Goal: Task Accomplishment & Management: Manage account settings

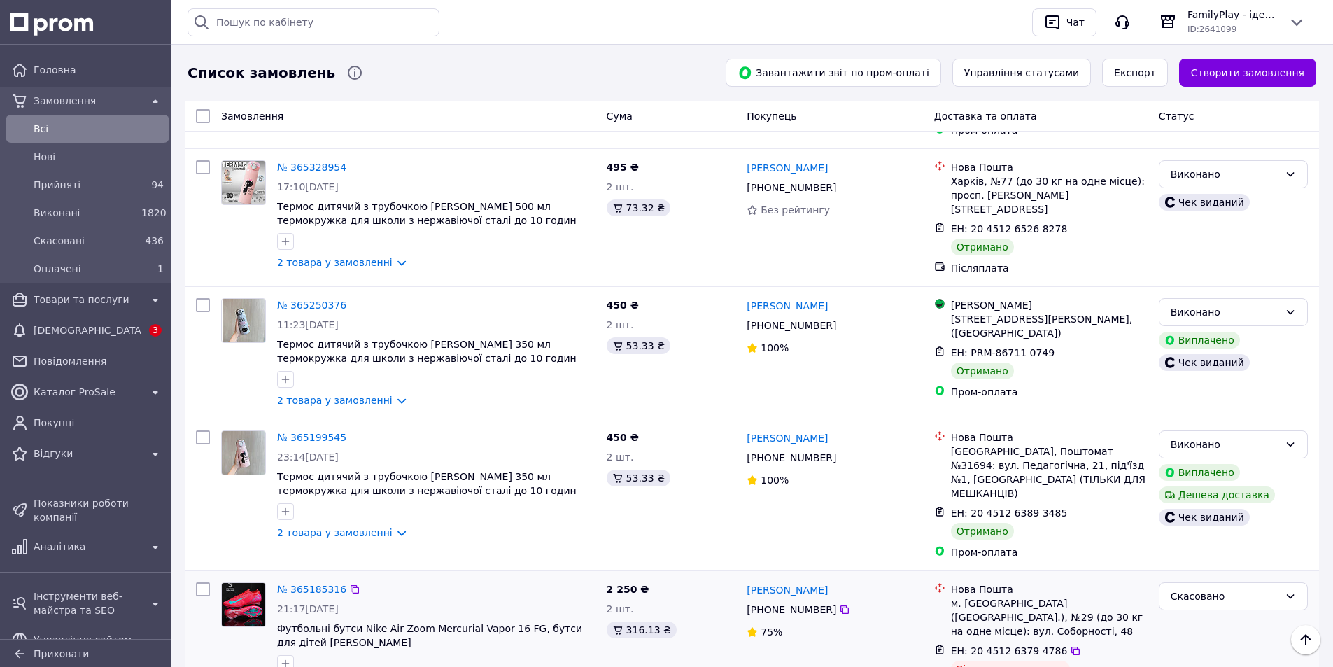
scroll to position [8675, 0]
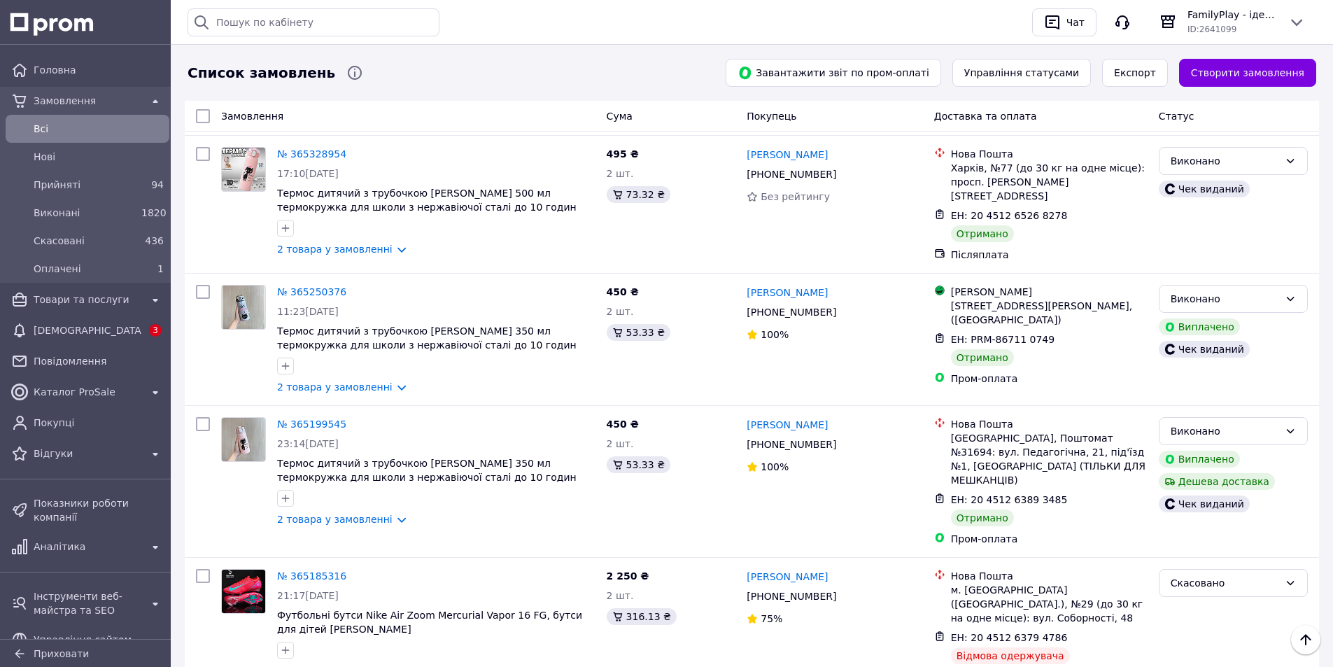
click at [1192, 449] on li "Виконано" at bounding box center [1233, 450] width 148 height 25
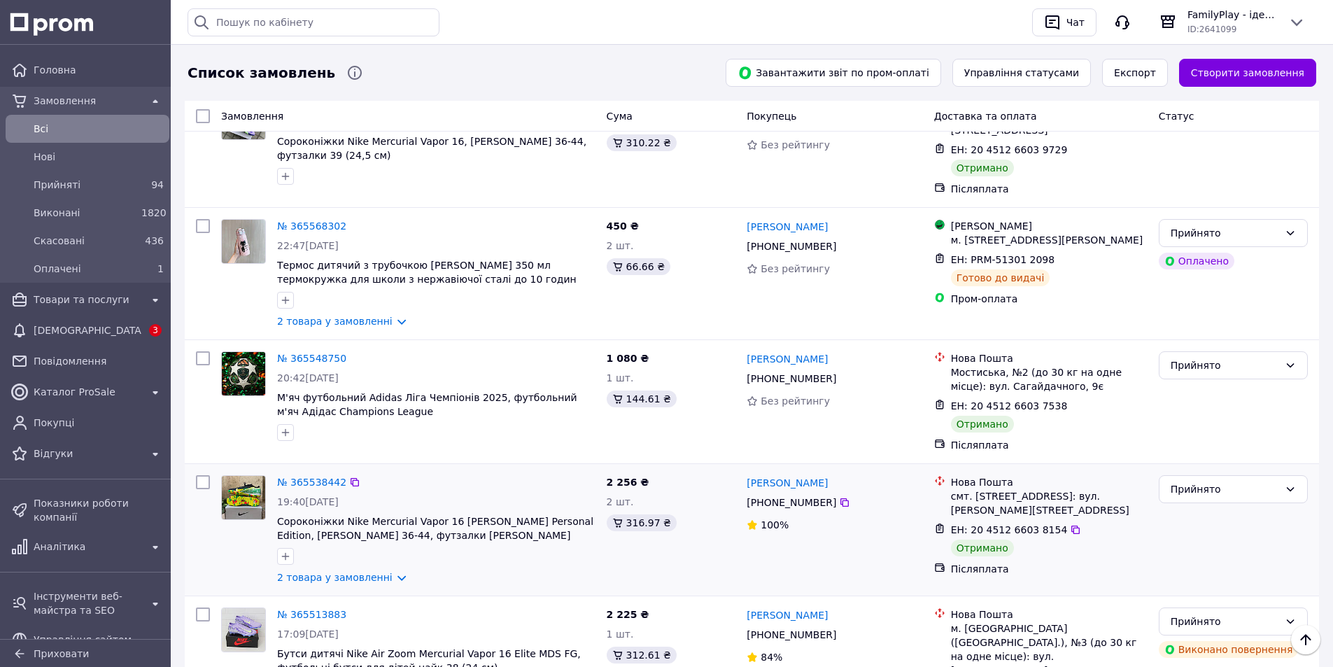
scroll to position [6877, 0]
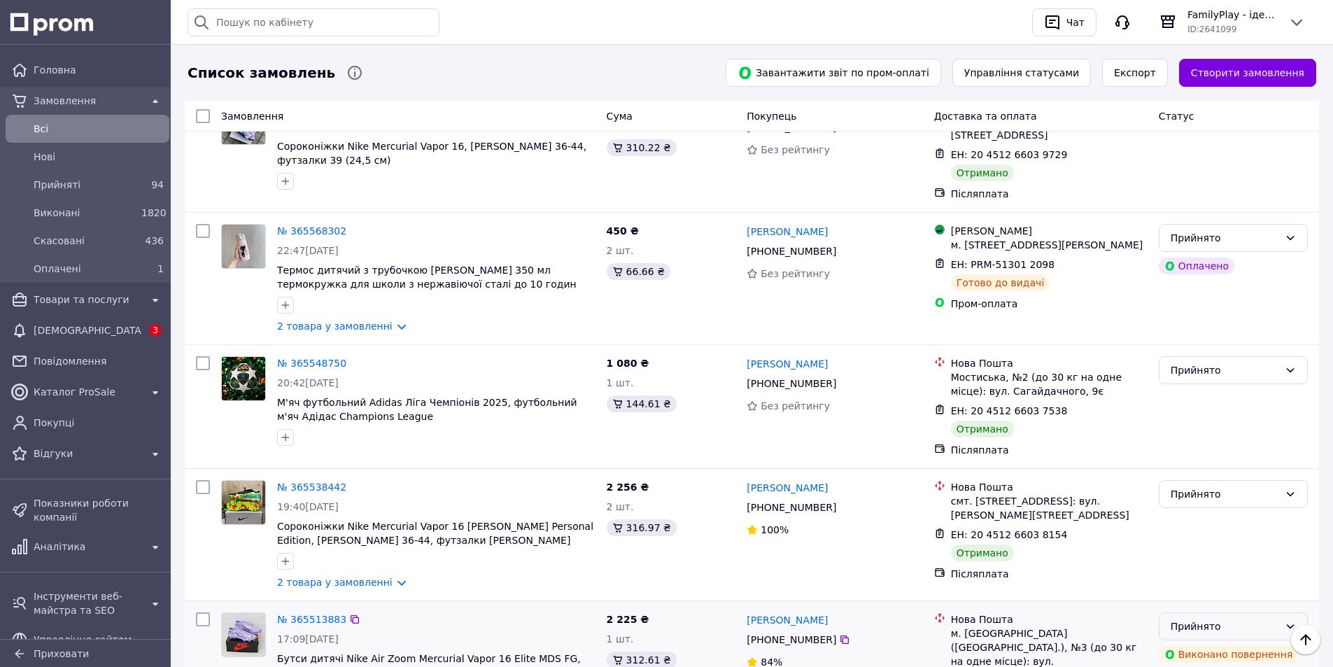
click at [1261, 618] on div "Прийнято" at bounding box center [1224, 625] width 108 height 15
click at [1196, 465] on li "Скасовано" at bounding box center [1233, 467] width 148 height 25
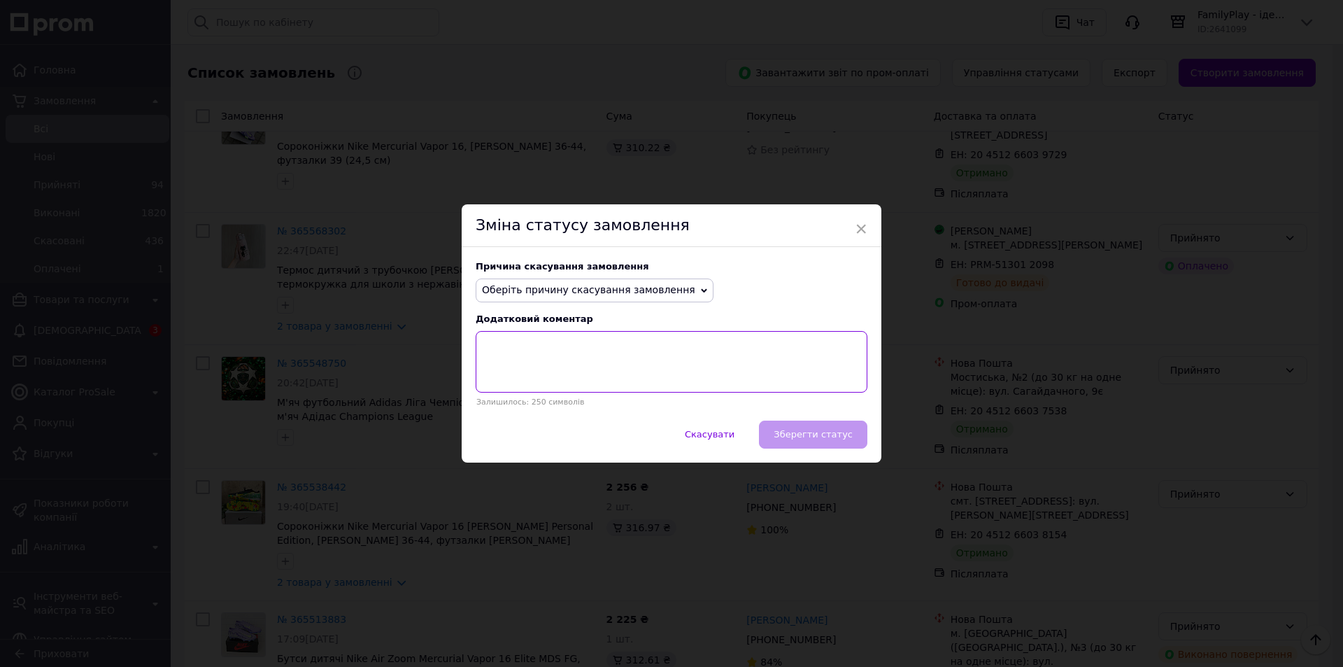
drag, startPoint x: 555, startPoint y: 354, endPoint x: 570, endPoint y: 328, distance: 30.1
click at [555, 353] on textarea at bounding box center [672, 362] width 392 height 62
click at [570, 290] on span "Оберіть причину скасування замовлення" at bounding box center [588, 289] width 213 height 11
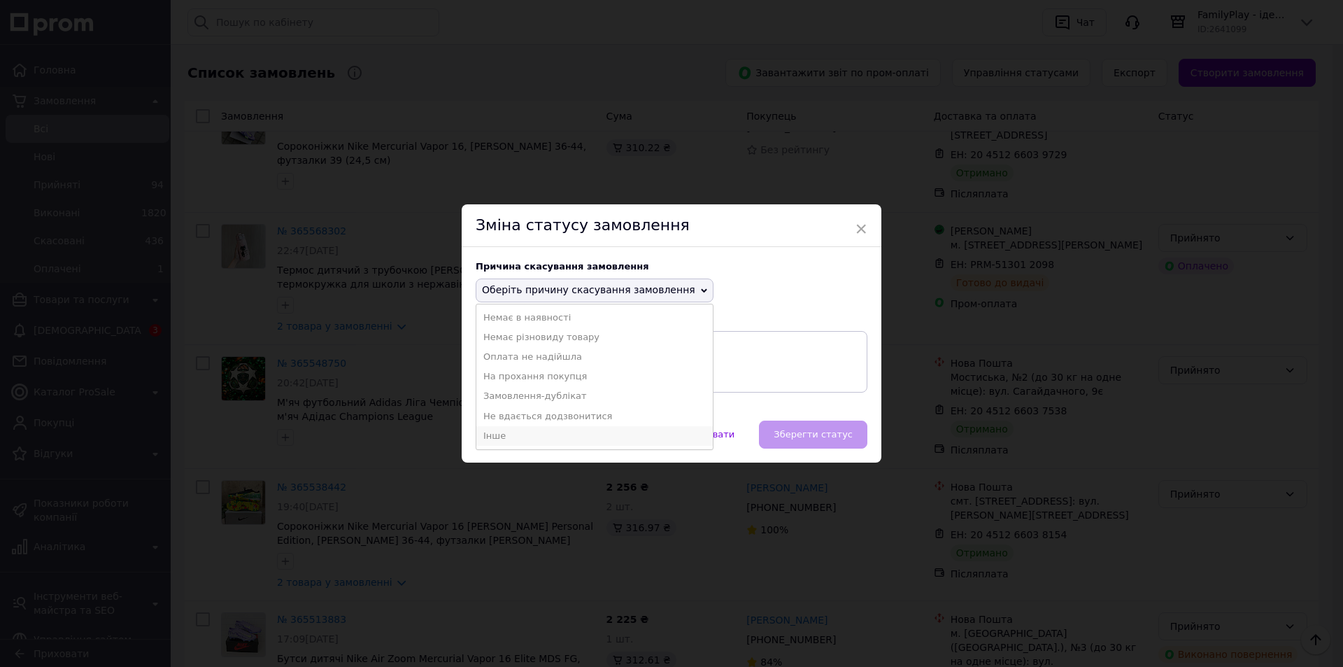
click at [506, 441] on li "Інше" at bounding box center [594, 436] width 236 height 20
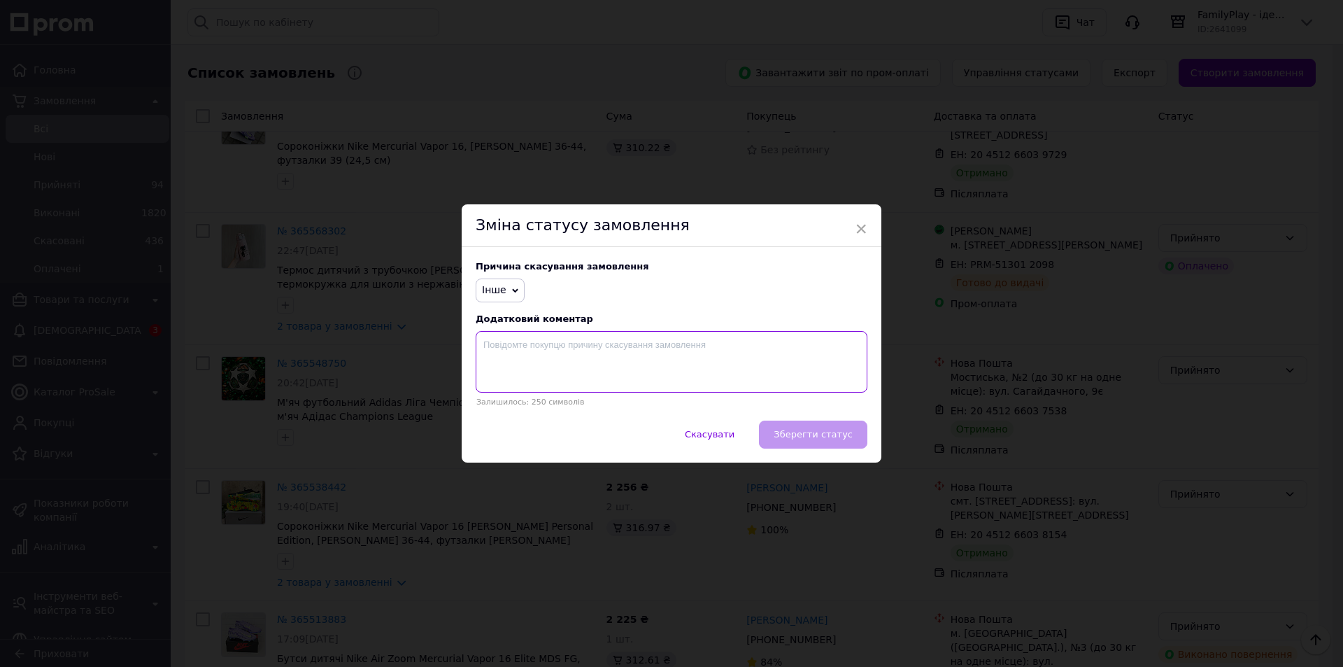
click at [604, 362] on textarea at bounding box center [672, 362] width 392 height 62
type textarea "відмова при отриманні"
click at [807, 422] on button "Зберегти статус" at bounding box center [813, 434] width 108 height 28
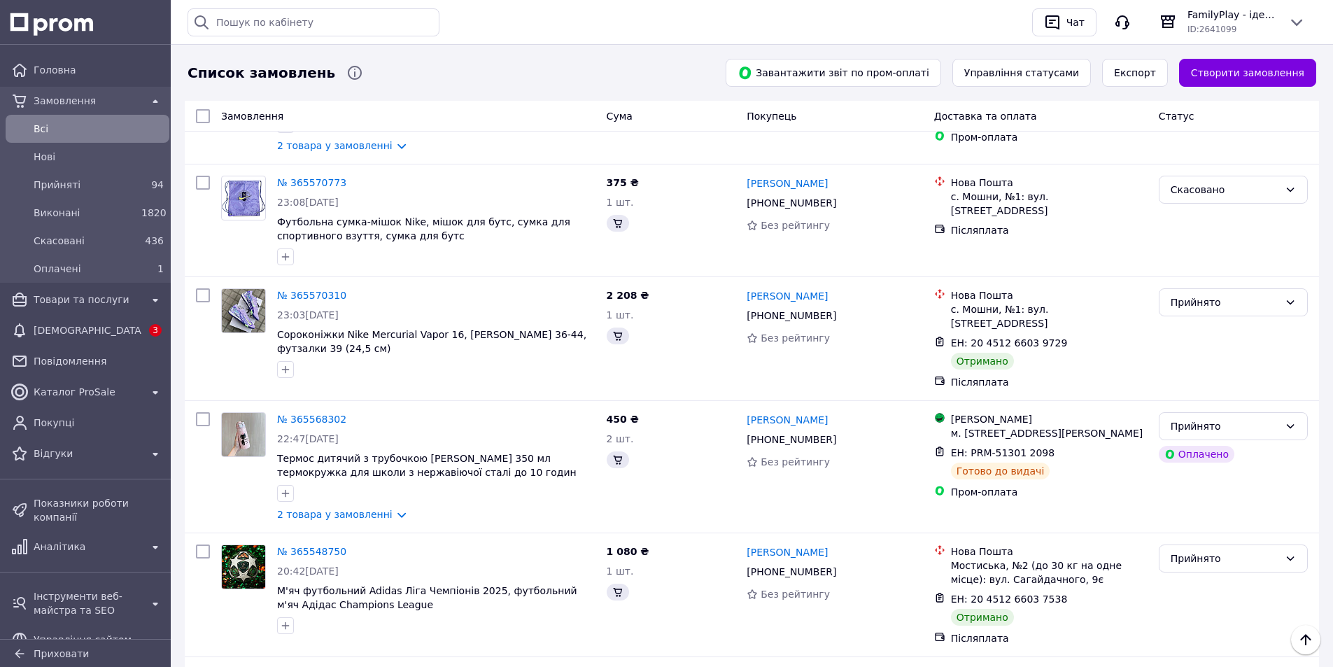
scroll to position [6919, 0]
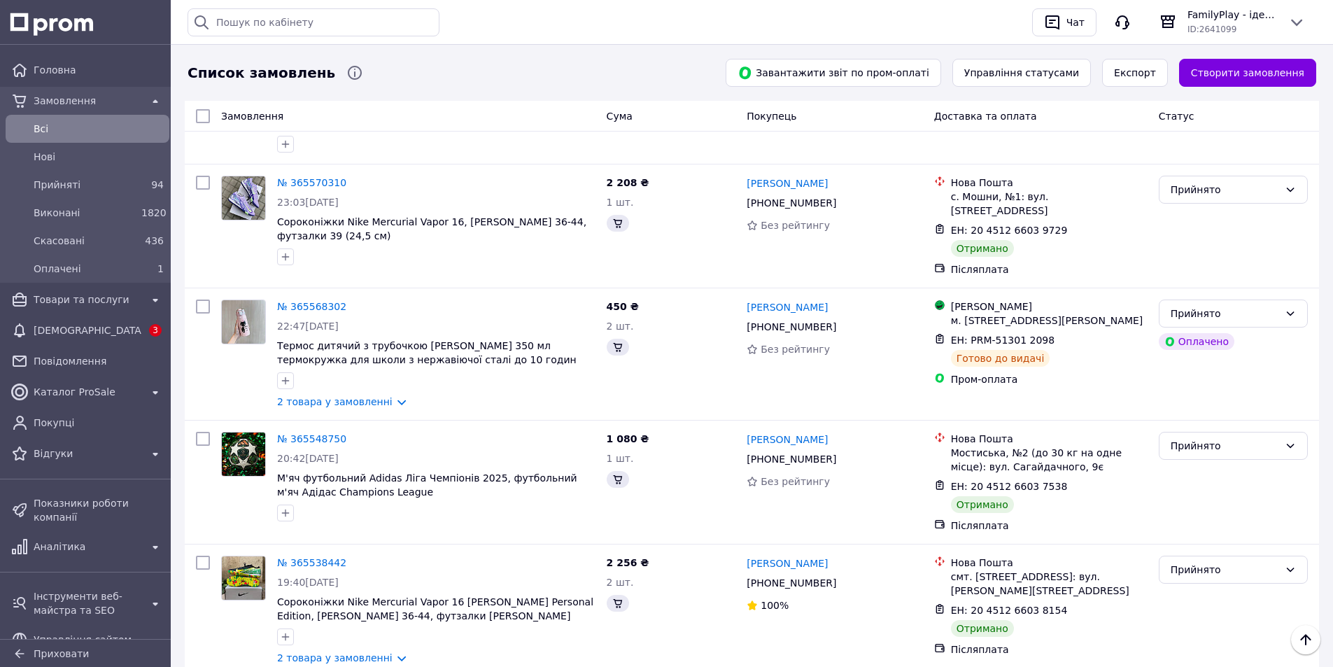
click at [1224, 426] on div "Прийнято" at bounding box center [1233, 482] width 160 height 112
click at [1251, 550] on div "Прийнято" at bounding box center [1233, 610] width 160 height 120
click at [1247, 562] on div "Прийнято" at bounding box center [1224, 569] width 108 height 15
click at [1213, 375] on li "Виконано" at bounding box center [1233, 379] width 148 height 25
click at [1225, 438] on div "Прийнято" at bounding box center [1224, 445] width 108 height 15
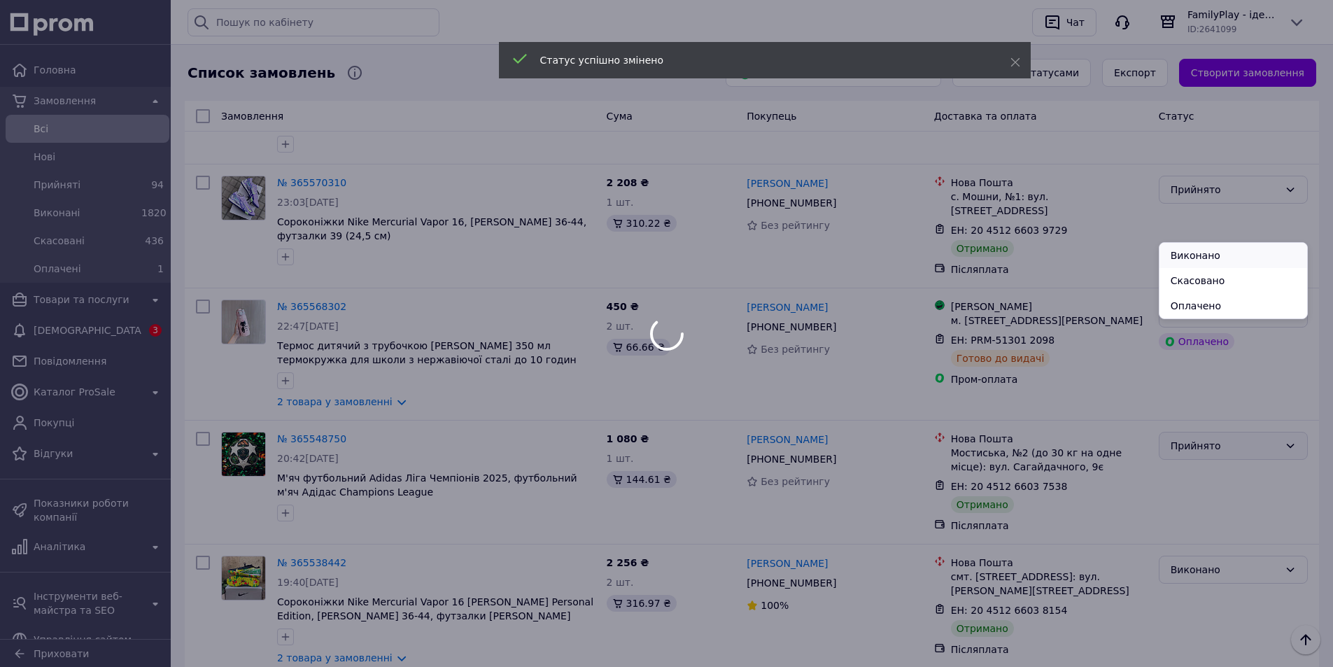
click at [1203, 255] on li "Виконано" at bounding box center [1233, 255] width 148 height 25
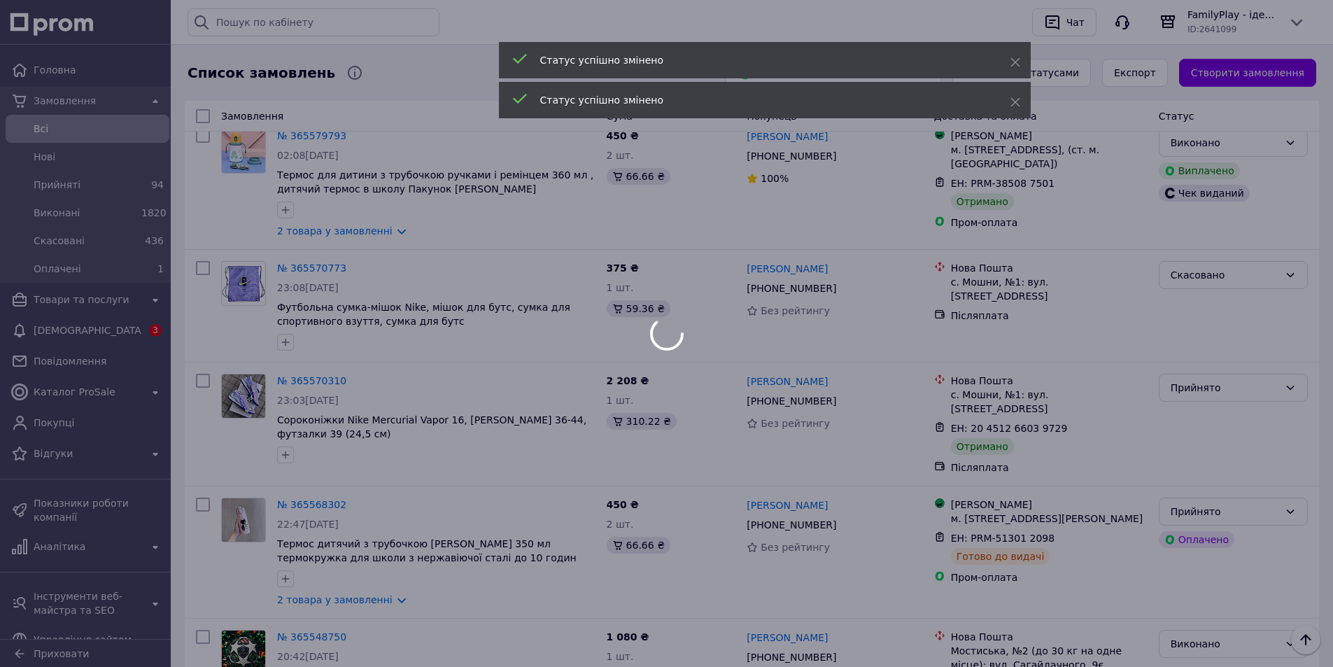
scroll to position [6709, 0]
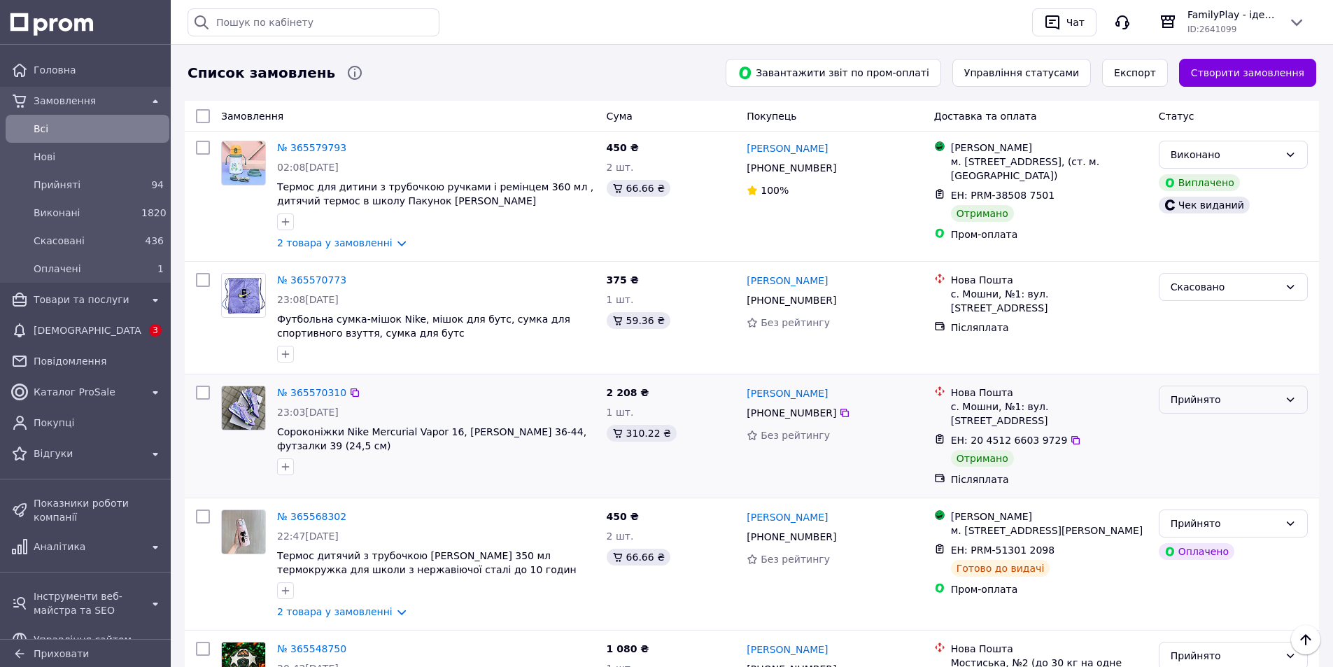
click at [1191, 385] on div "Прийнято" at bounding box center [1233, 399] width 149 height 28
click at [1182, 213] on li "Виконано" at bounding box center [1233, 209] width 148 height 25
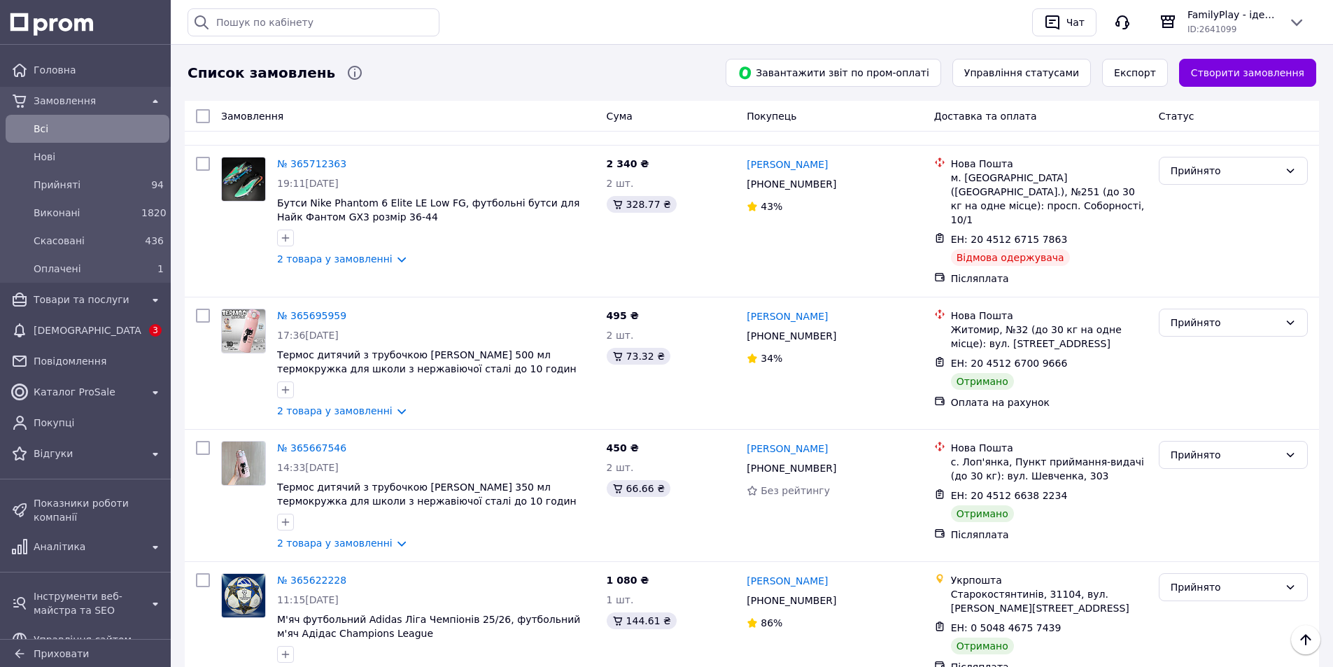
scroll to position [6150, 0]
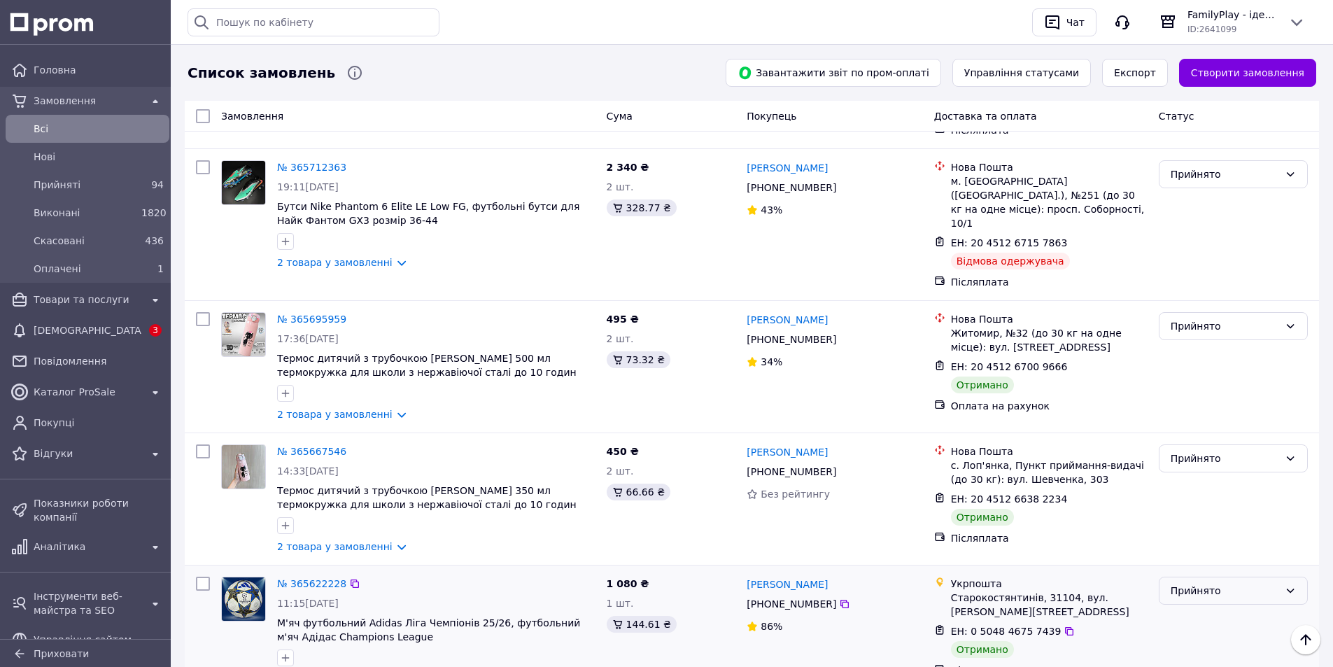
click at [1177, 583] on div "Прийнято" at bounding box center [1224, 590] width 108 height 15
click at [1185, 401] on li "Виконано" at bounding box center [1233, 399] width 148 height 25
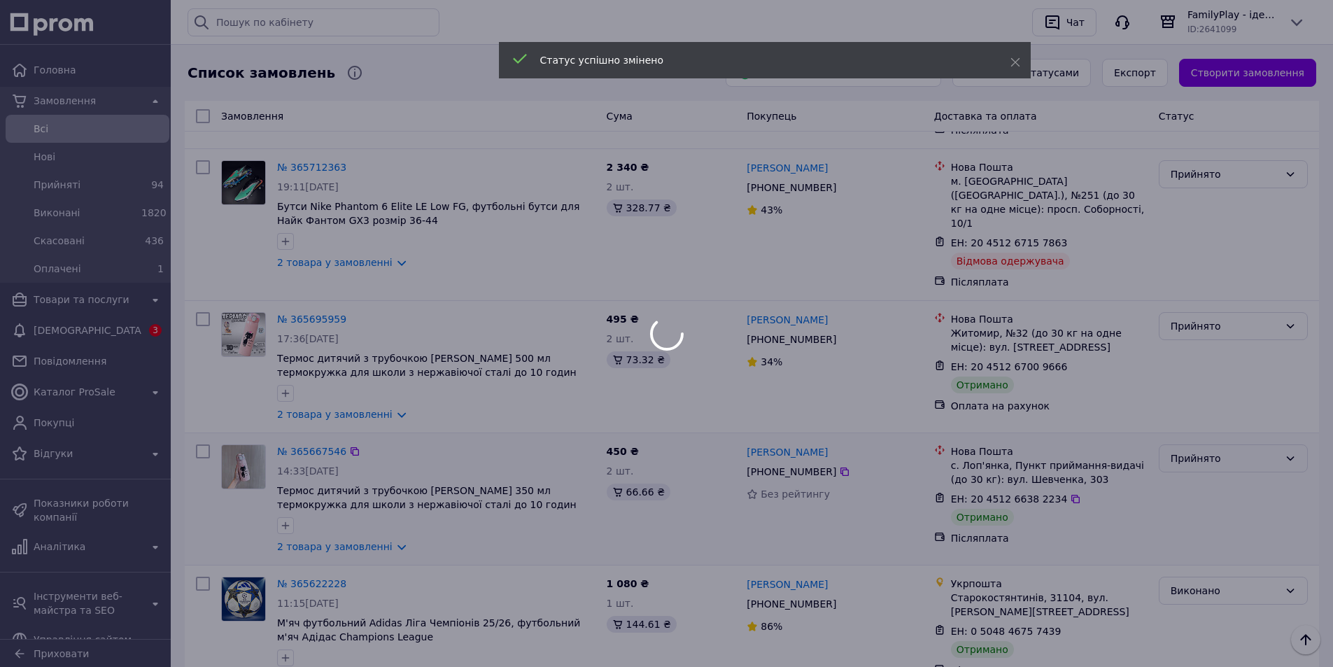
scroll to position [6080, 0]
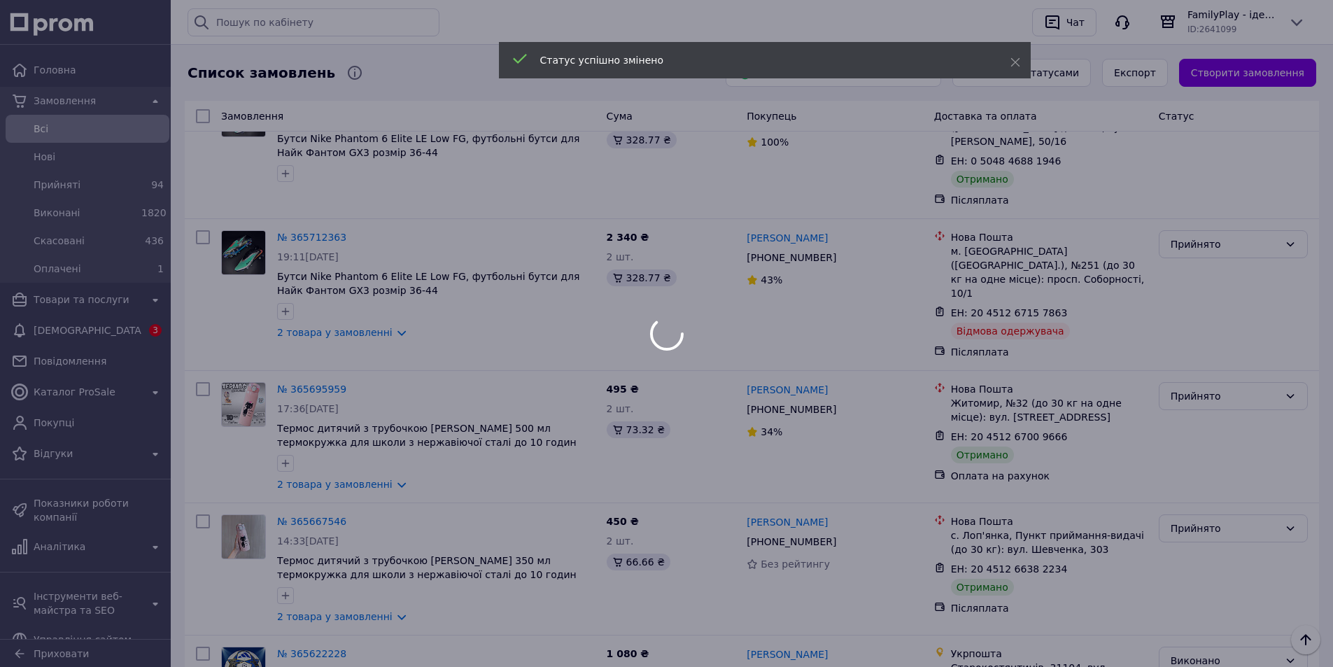
click at [1229, 305] on div at bounding box center [666, 333] width 1333 height 667
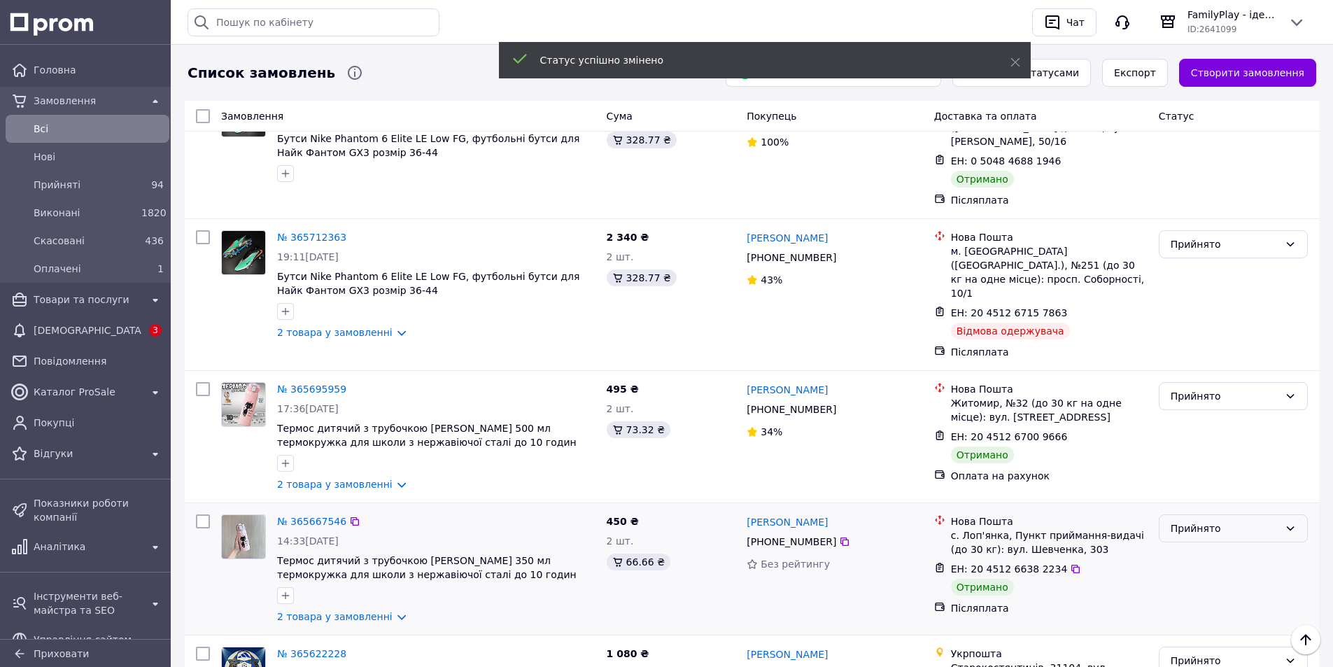
click at [1223, 521] on div "Прийнято" at bounding box center [1224, 528] width 108 height 15
click at [1191, 336] on li "Виконано" at bounding box center [1233, 337] width 148 height 25
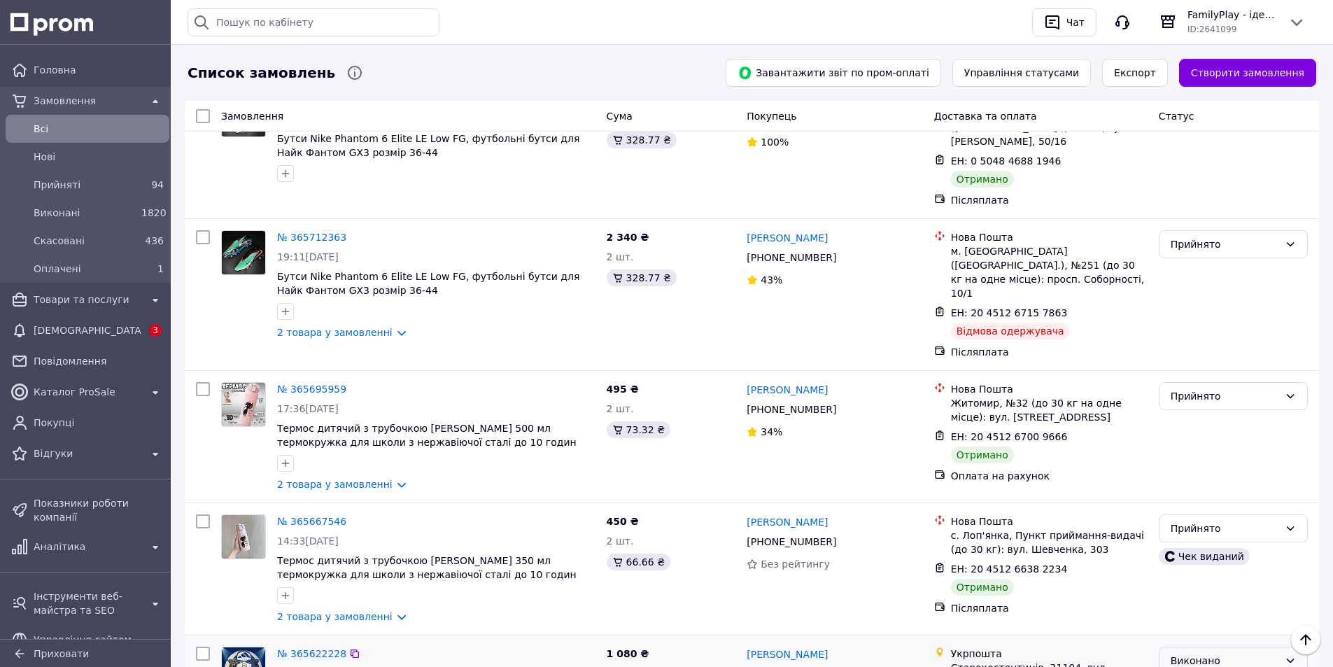
click at [1212, 653] on div "Виконано" at bounding box center [1224, 660] width 108 height 15
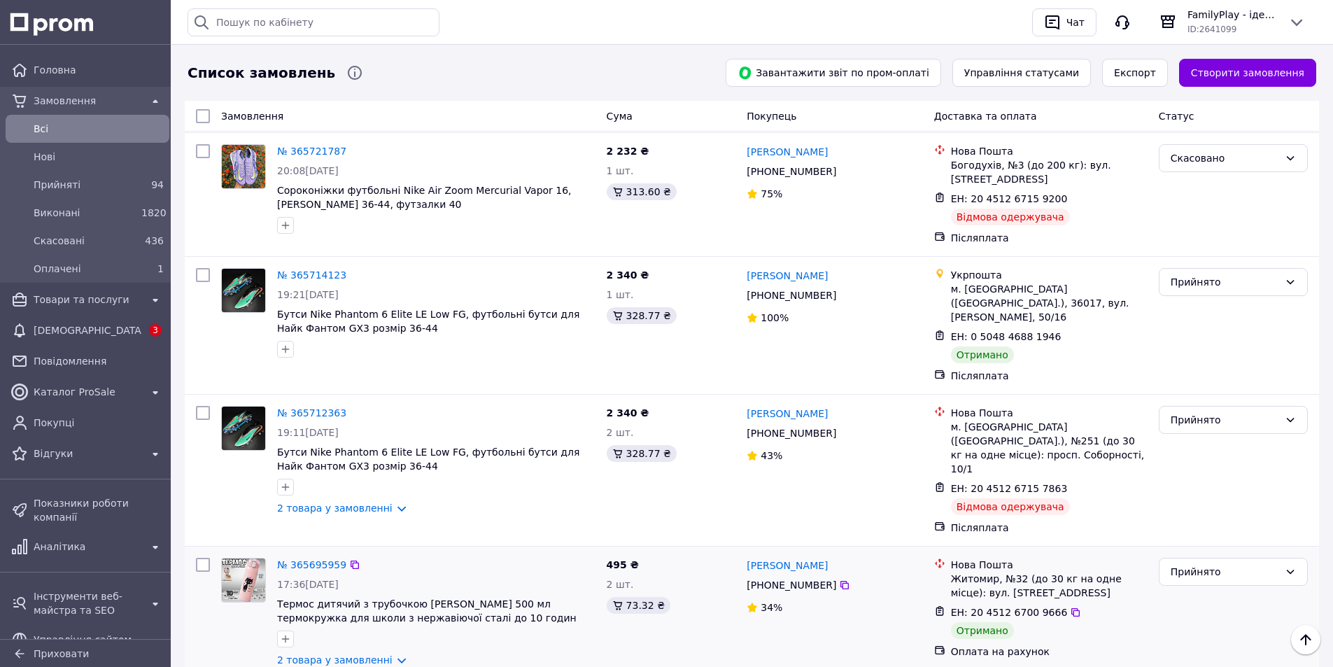
scroll to position [5870, 0]
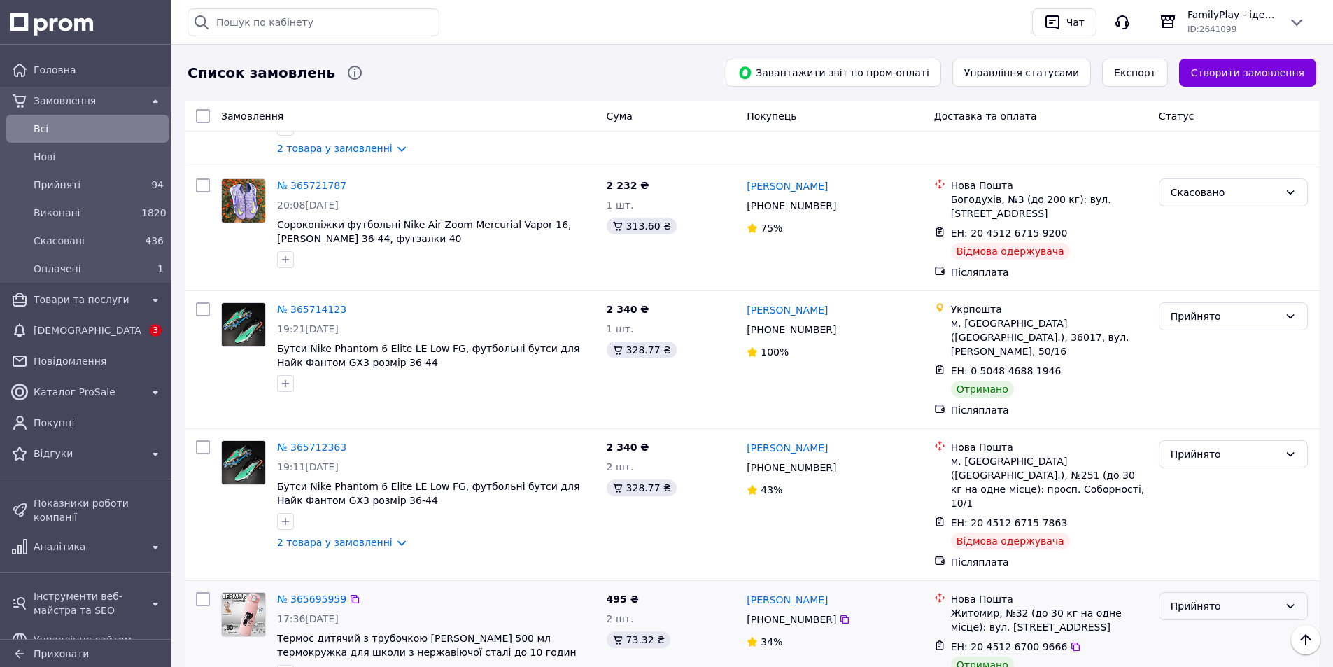
click at [1199, 598] on div "Прийнято" at bounding box center [1224, 605] width 108 height 15
click at [1195, 416] on li "Виконано" at bounding box center [1233, 414] width 148 height 25
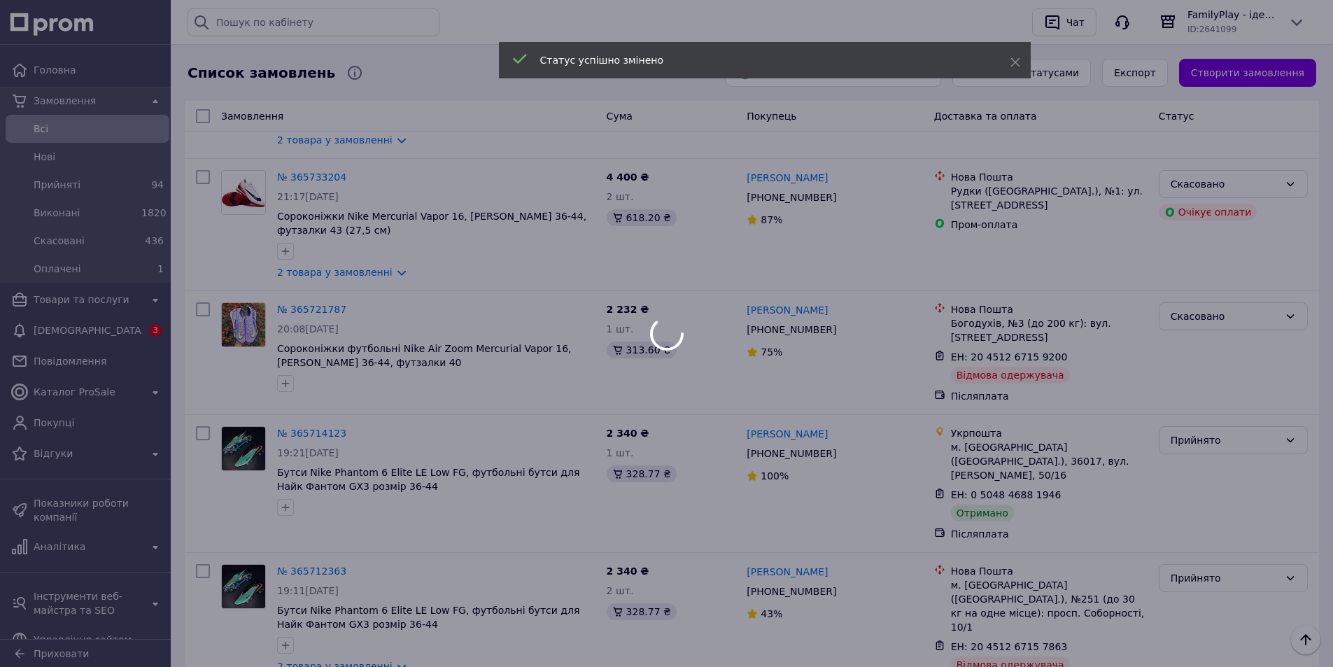
scroll to position [5730, 0]
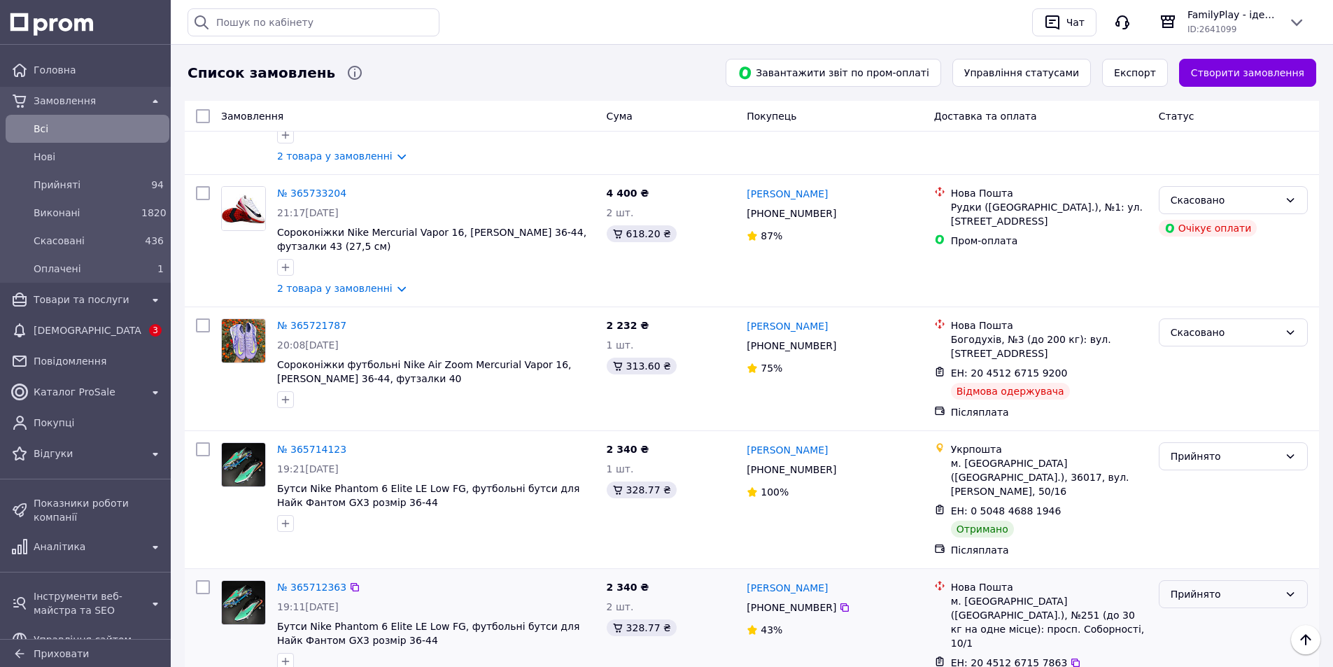
click at [1245, 586] on div "Прийнято" at bounding box center [1224, 593] width 108 height 15
click at [1214, 443] on li "Скасовано" at bounding box center [1233, 446] width 148 height 25
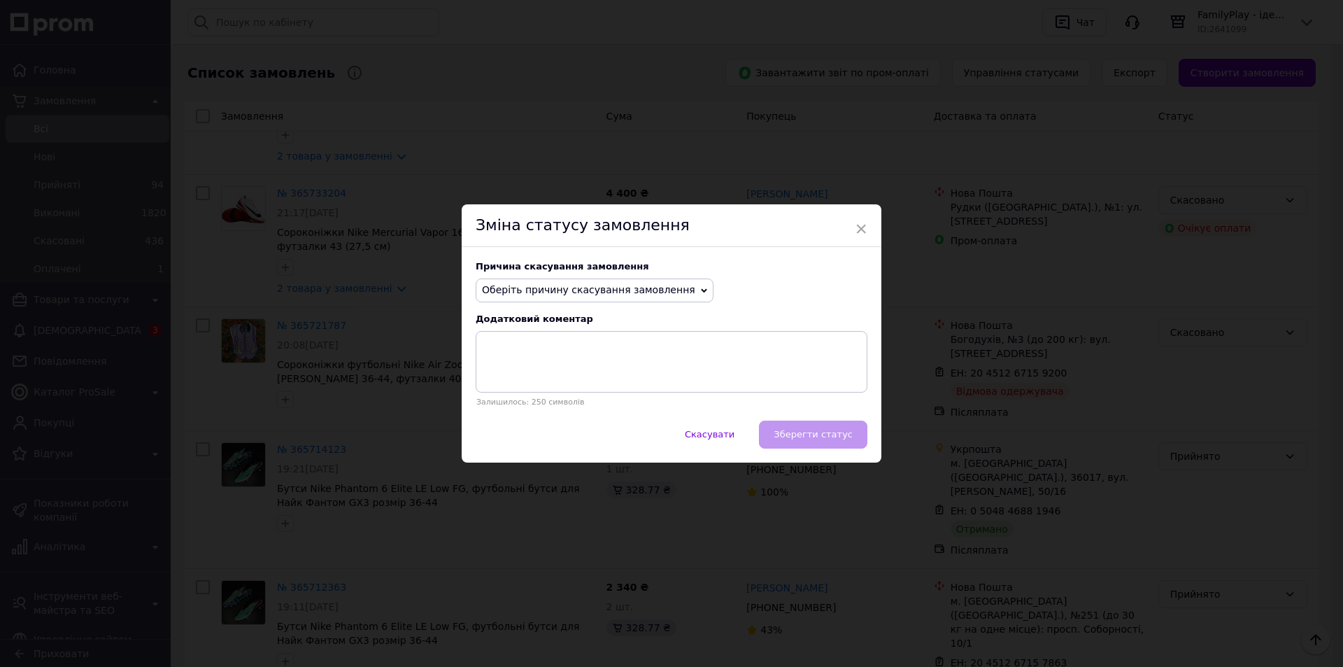
click at [564, 292] on span "Оберіть причину скасування замовлення" at bounding box center [588, 289] width 213 height 11
click at [518, 432] on li "Інше" at bounding box center [594, 436] width 236 height 20
click at [565, 351] on textarea at bounding box center [672, 362] width 392 height 62
type textarea "відмова при отриманні"
click at [812, 429] on button "Зберегти статус" at bounding box center [813, 434] width 108 height 28
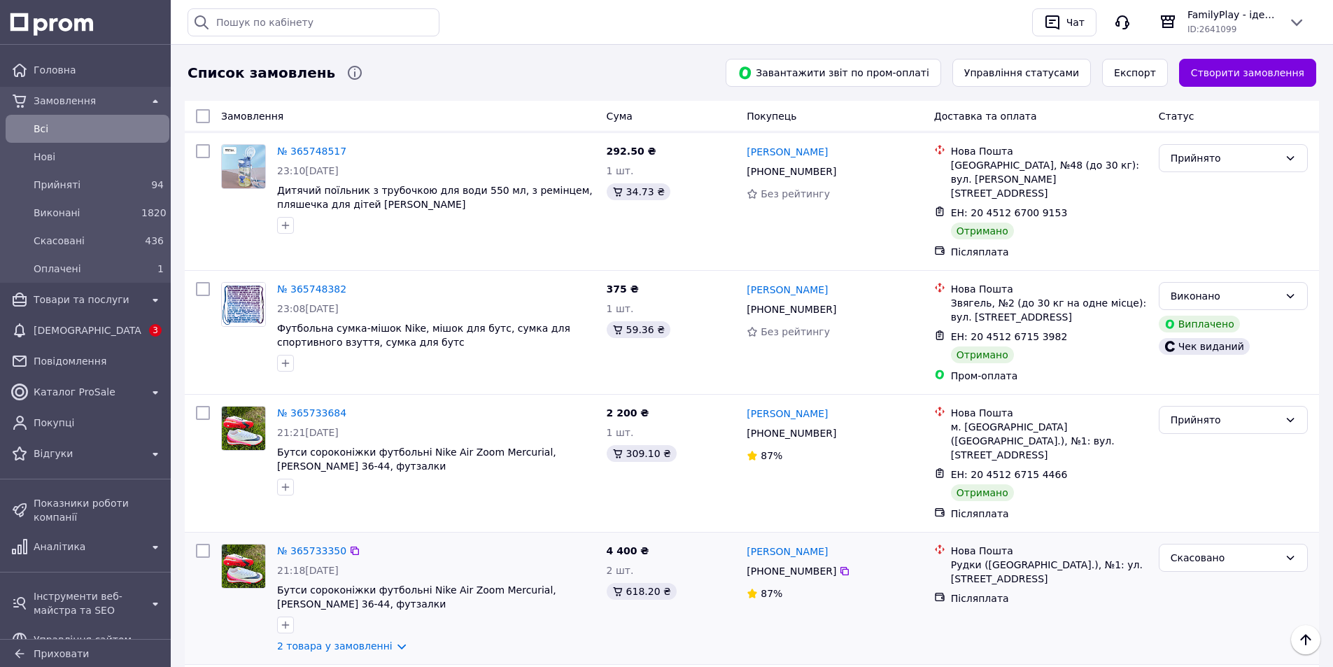
scroll to position [5170, 0]
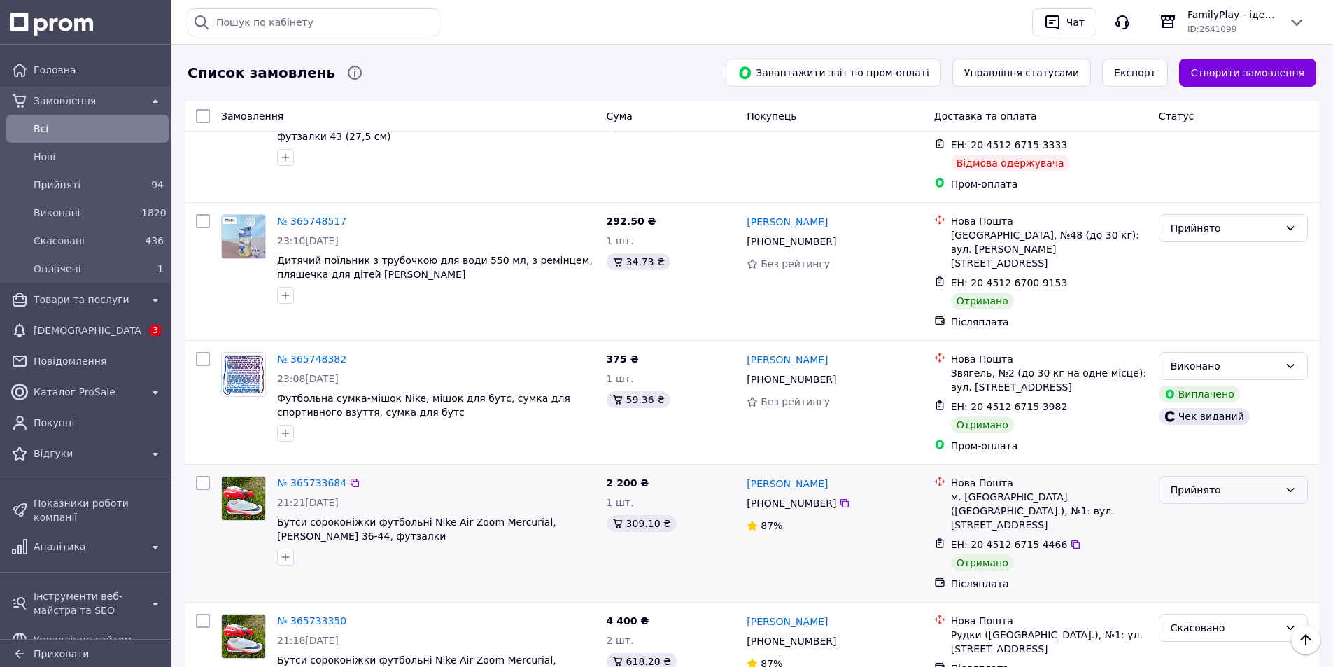
click at [1210, 482] on div "Прийнято" at bounding box center [1224, 489] width 108 height 15
click at [1191, 344] on li "Виконано" at bounding box center [1233, 344] width 148 height 25
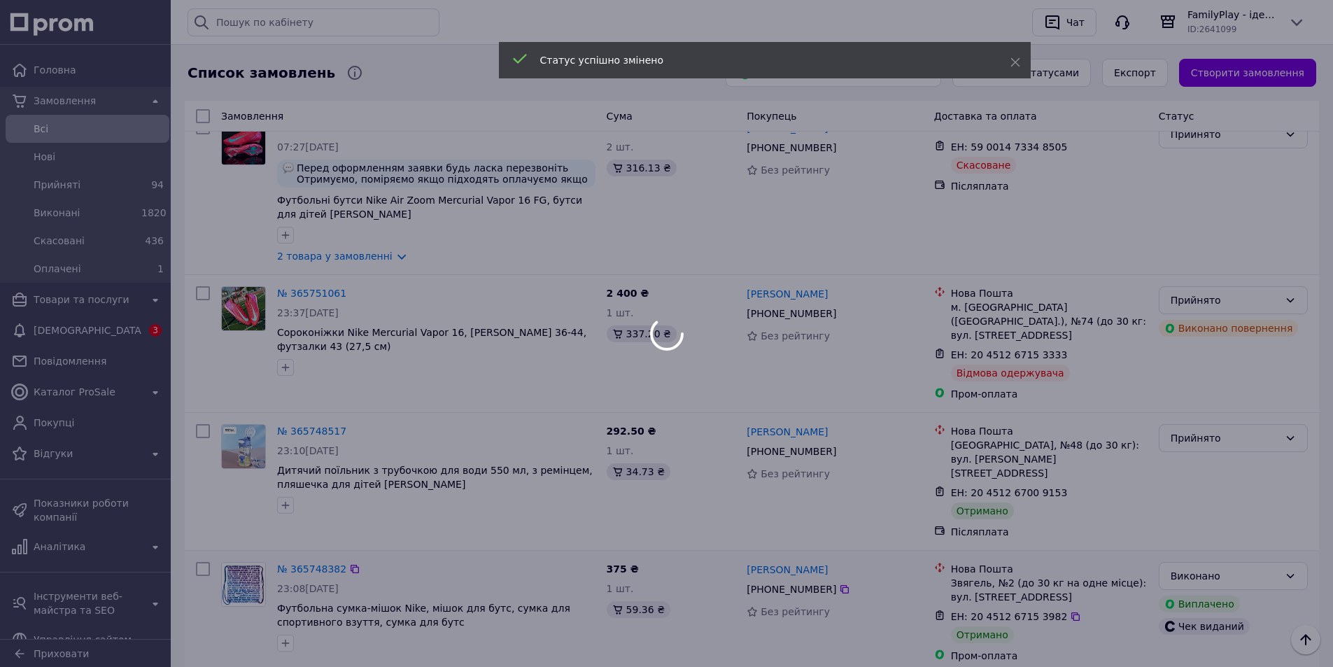
scroll to position [4890, 0]
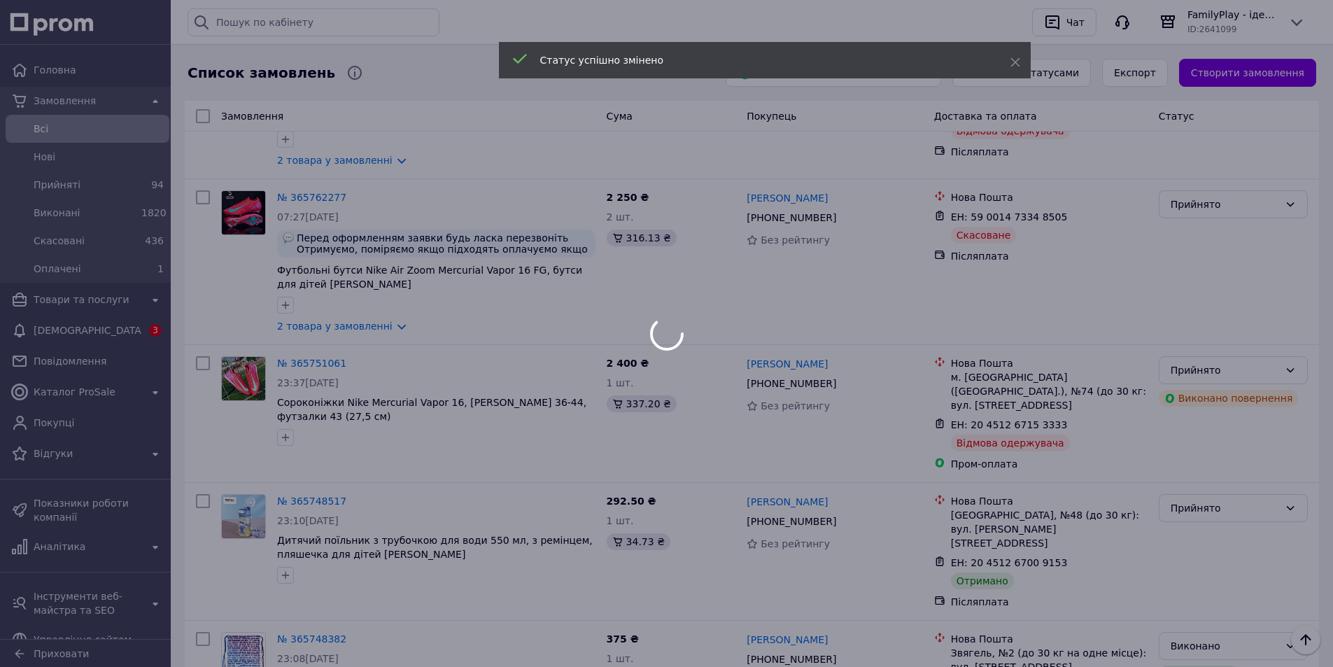
click at [1184, 353] on div at bounding box center [666, 333] width 1333 height 667
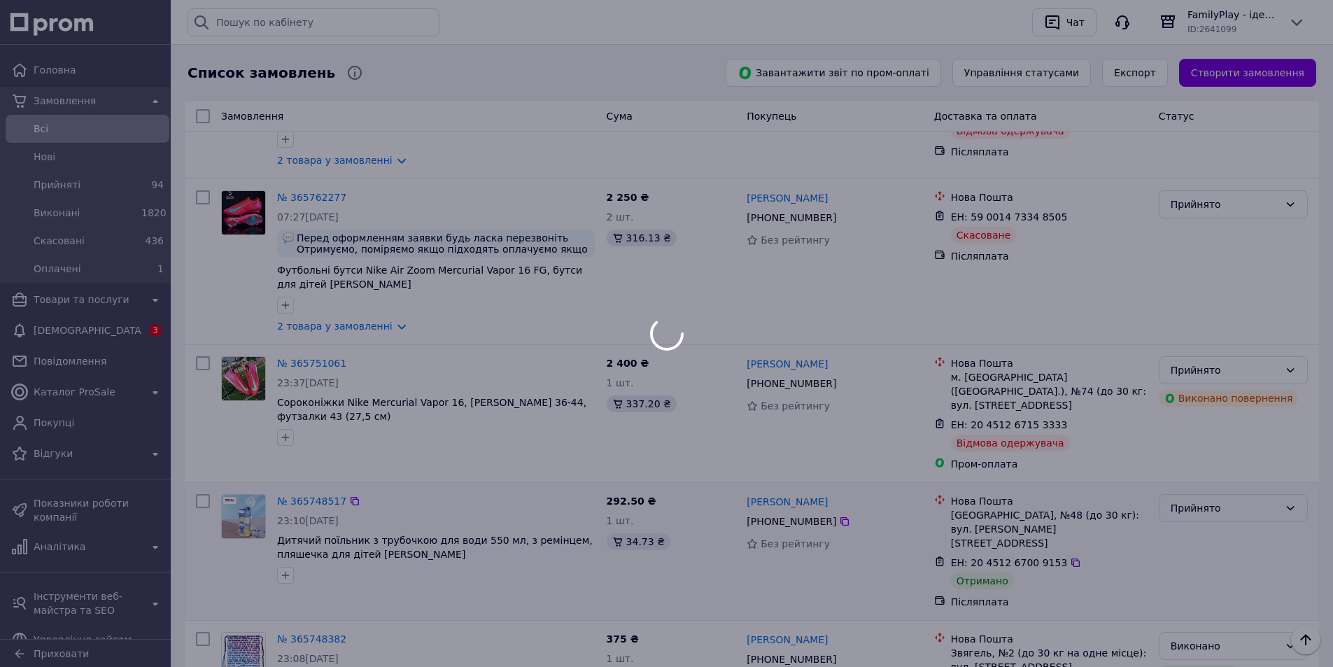
click at [1184, 500] on div "Прийнято" at bounding box center [1224, 507] width 108 height 15
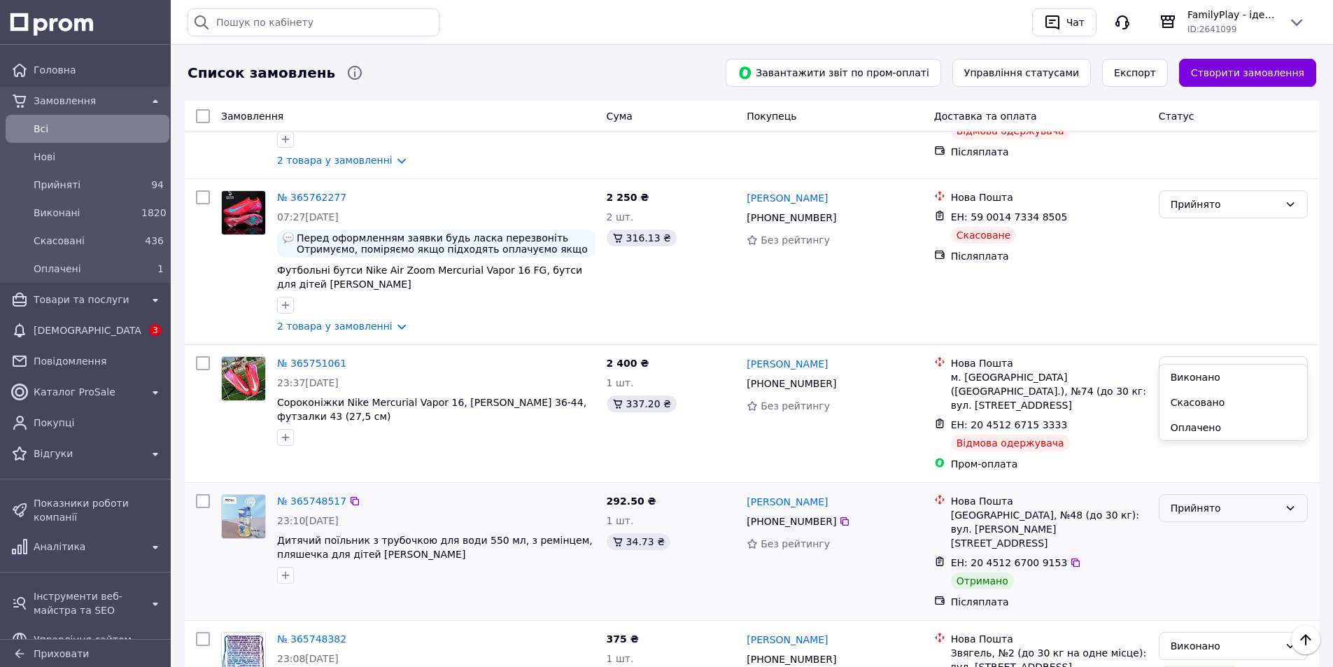
click at [1184, 500] on div "Прийнято" at bounding box center [1224, 507] width 108 height 15
click at [1200, 381] on li "Виконано" at bounding box center [1233, 377] width 148 height 25
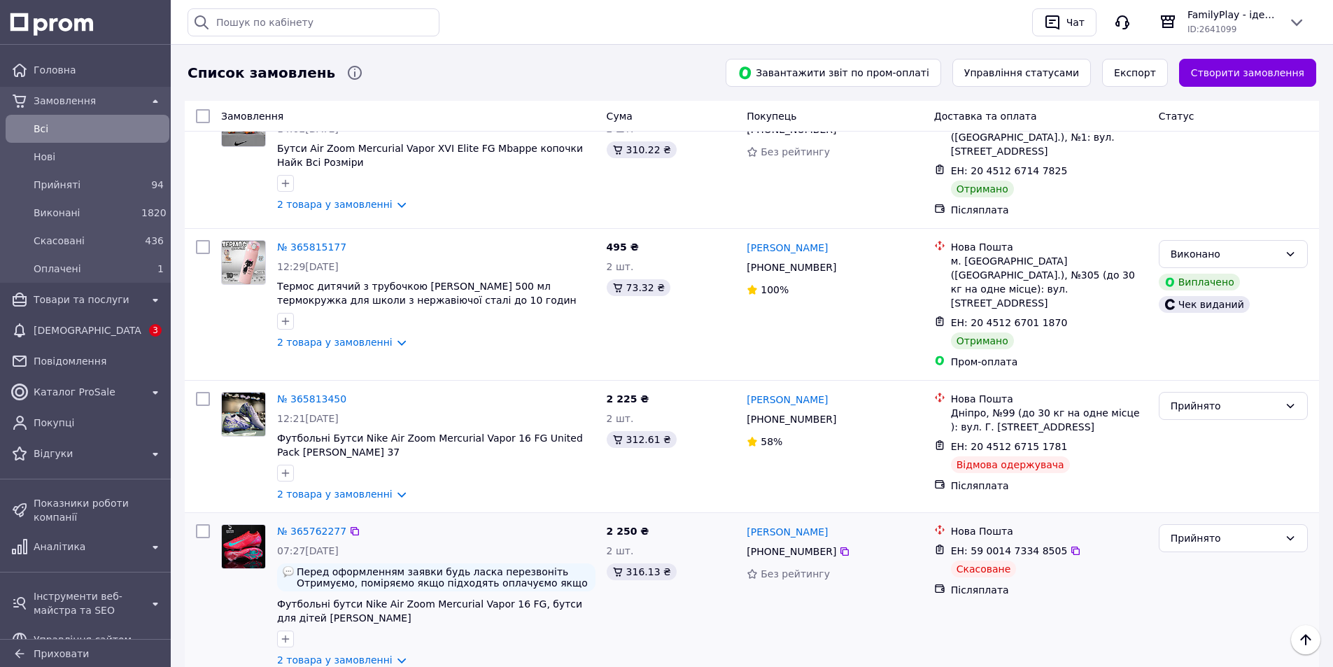
scroll to position [4541, 0]
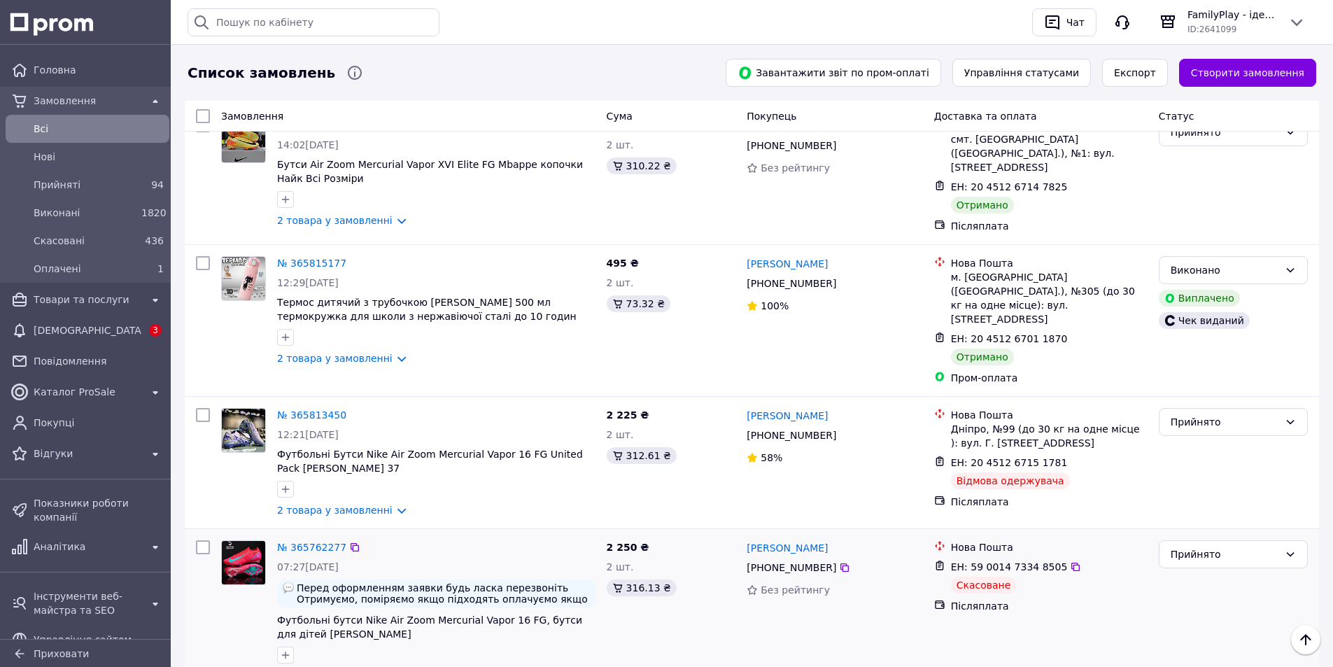
click at [993, 576] on div "Скасоване" at bounding box center [984, 584] width 66 height 17
click at [1044, 557] on div "ЕН: 59 0014 7334 8505 Скасоване" at bounding box center [1049, 576] width 202 height 39
click at [1219, 546] on div "Прийнято" at bounding box center [1224, 553] width 108 height 15
click at [1196, 437] on li "Виконано" at bounding box center [1233, 436] width 148 height 25
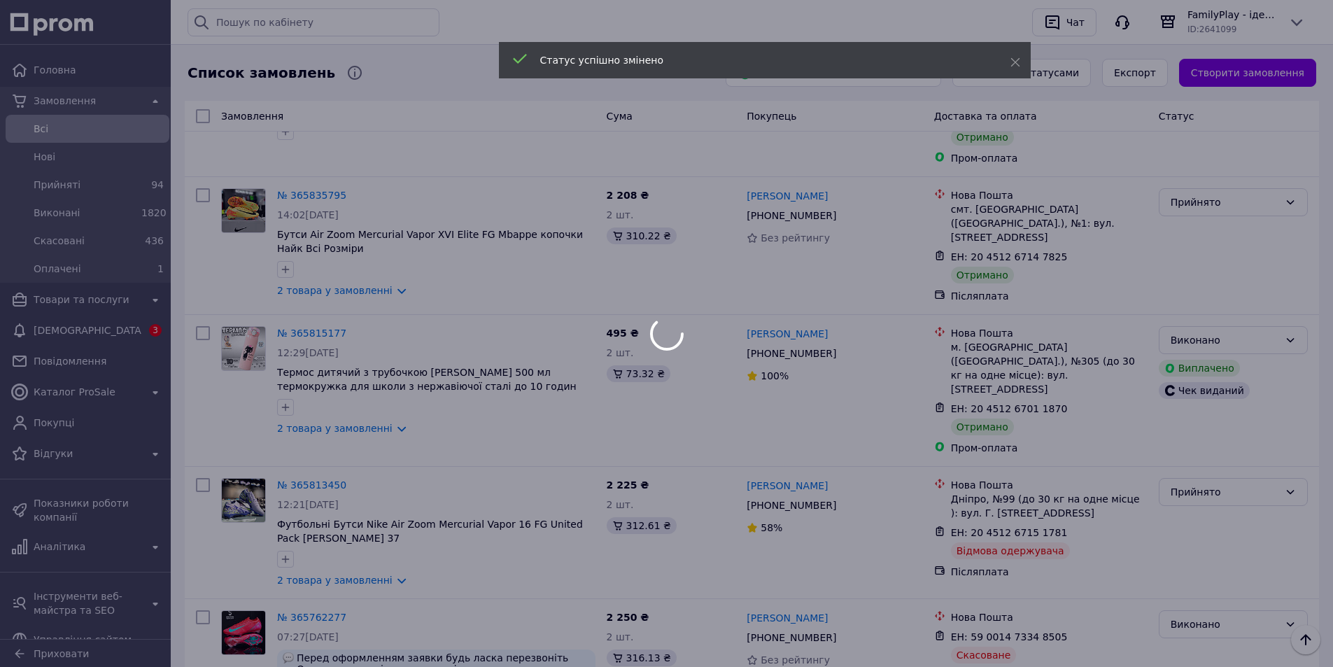
scroll to position [4401, 0]
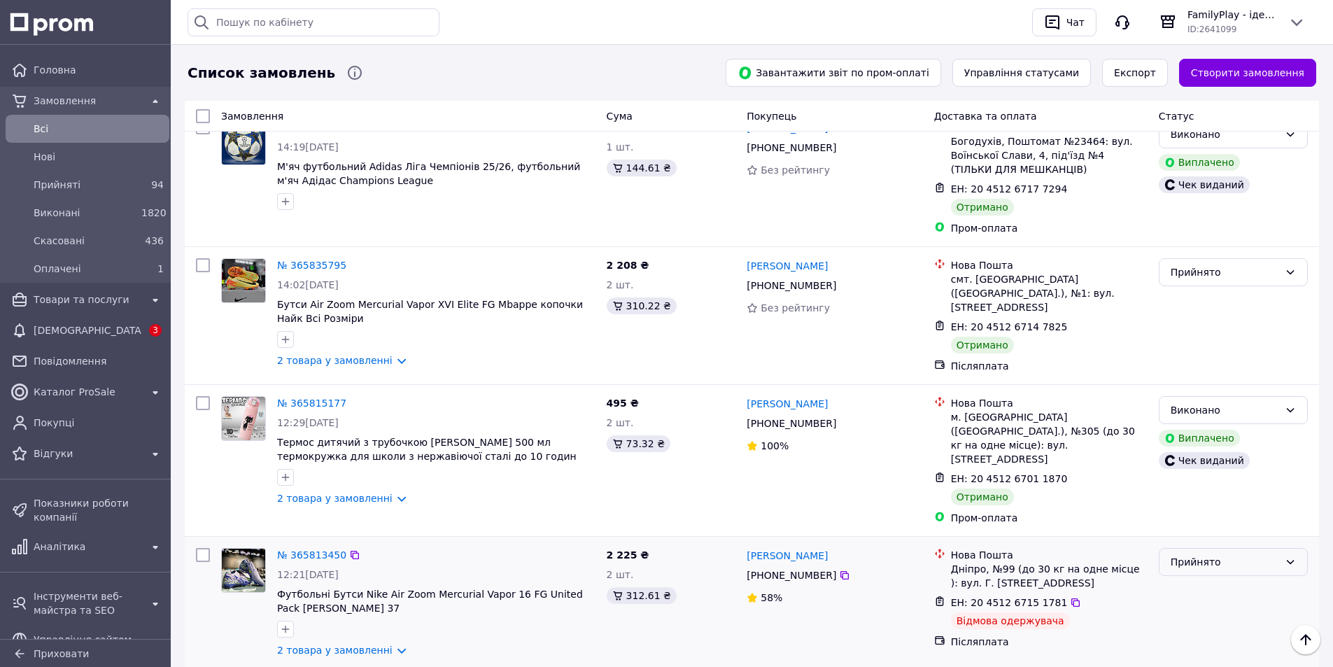
click at [1264, 548] on div "Прийнято" at bounding box center [1233, 562] width 149 height 28
click at [1197, 475] on li "Скасовано" at bounding box center [1233, 469] width 148 height 25
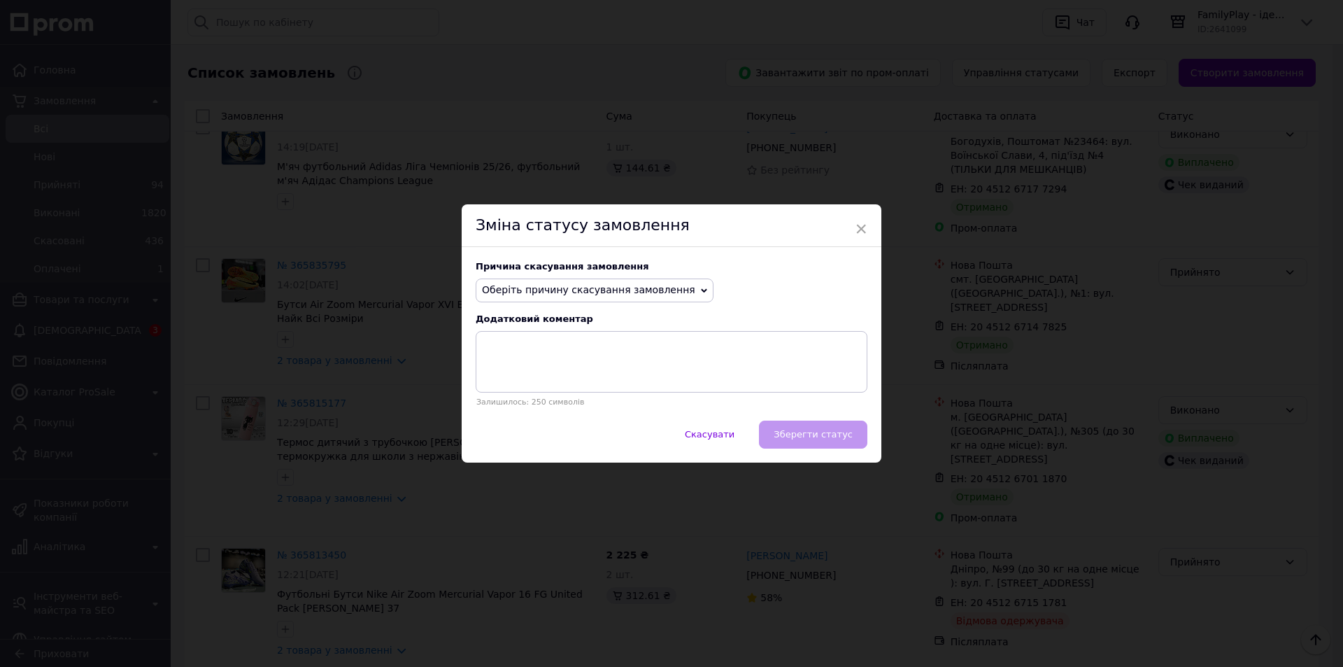
click at [540, 293] on span "Оберіть причину скасування замовлення" at bounding box center [588, 289] width 213 height 11
click at [519, 432] on li "Інше" at bounding box center [594, 436] width 236 height 20
click at [565, 354] on textarea at bounding box center [672, 362] width 392 height 62
type textarea "відмова при отриманні"
click at [816, 443] on button "Зберегти статус" at bounding box center [813, 434] width 108 height 28
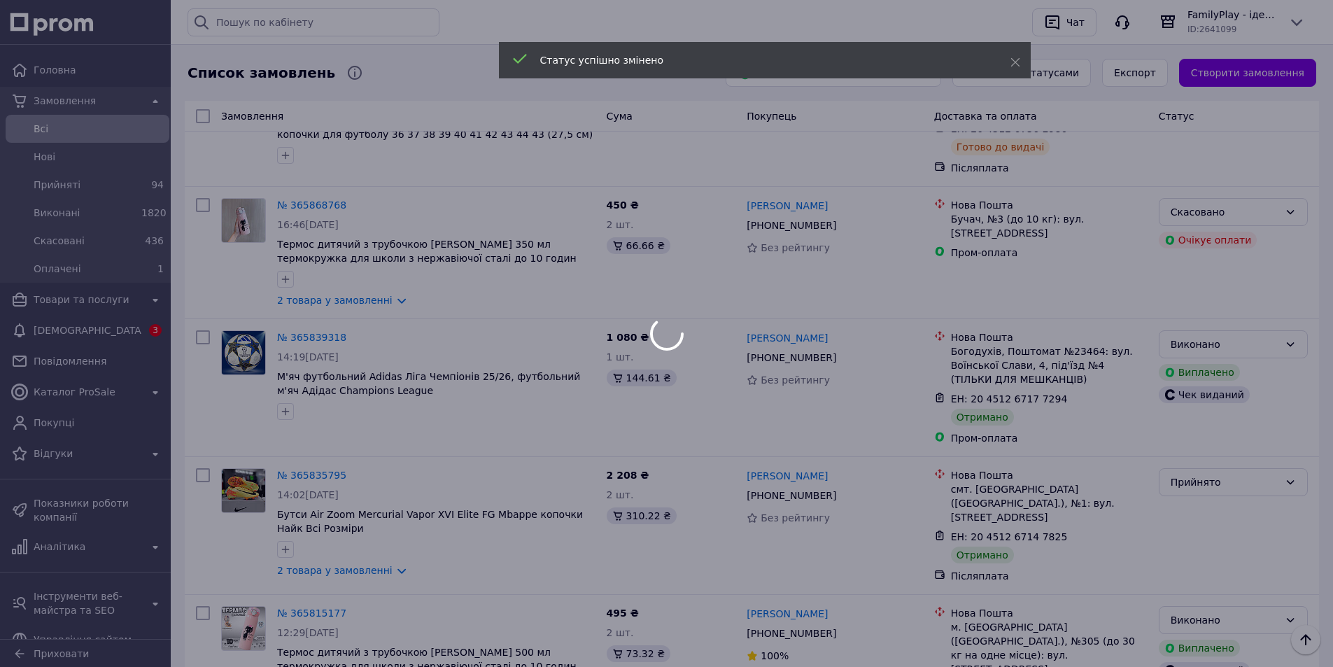
scroll to position [4121, 0]
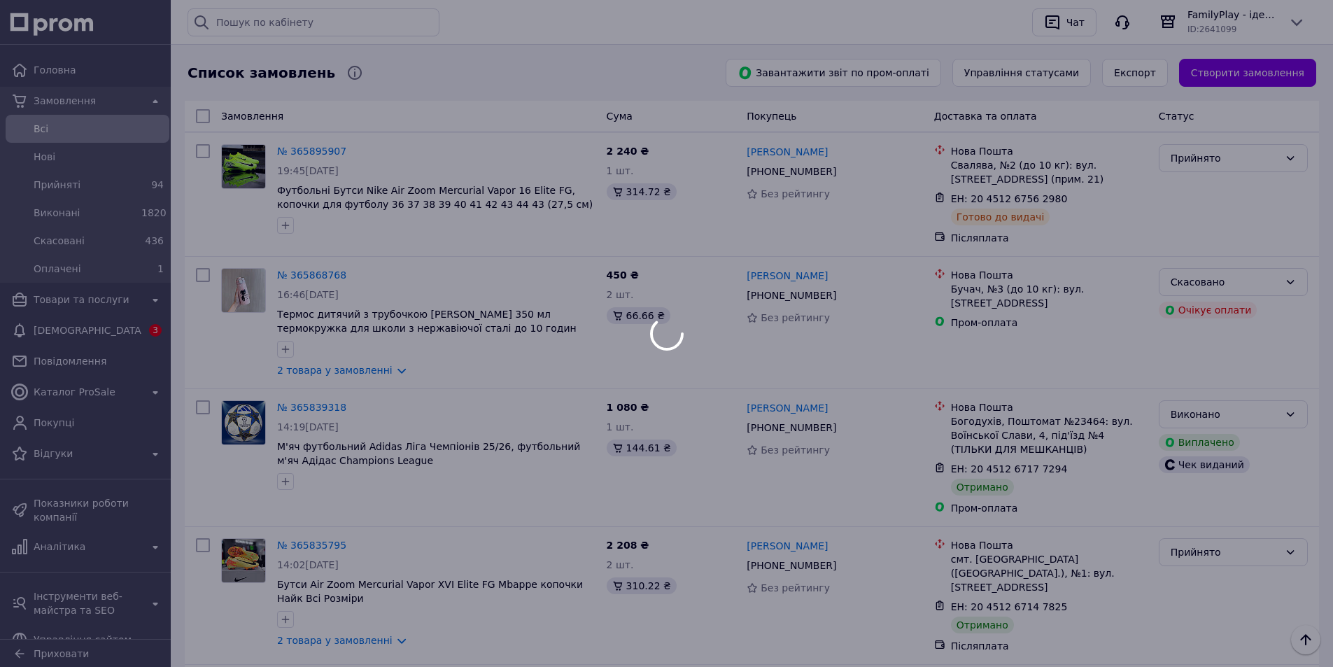
click at [1204, 427] on div at bounding box center [666, 333] width 1333 height 667
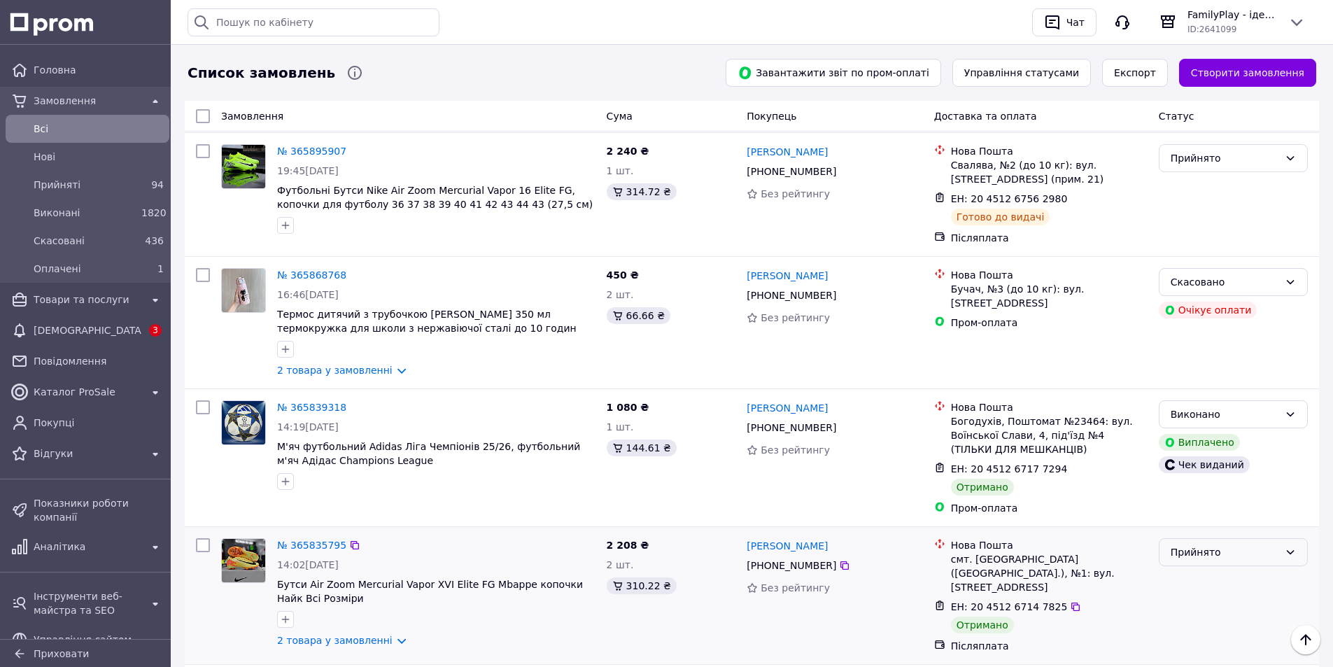
click at [1258, 544] on div "Прийнято" at bounding box center [1224, 551] width 108 height 15
click at [1170, 460] on li "Виконано" at bounding box center [1233, 458] width 148 height 25
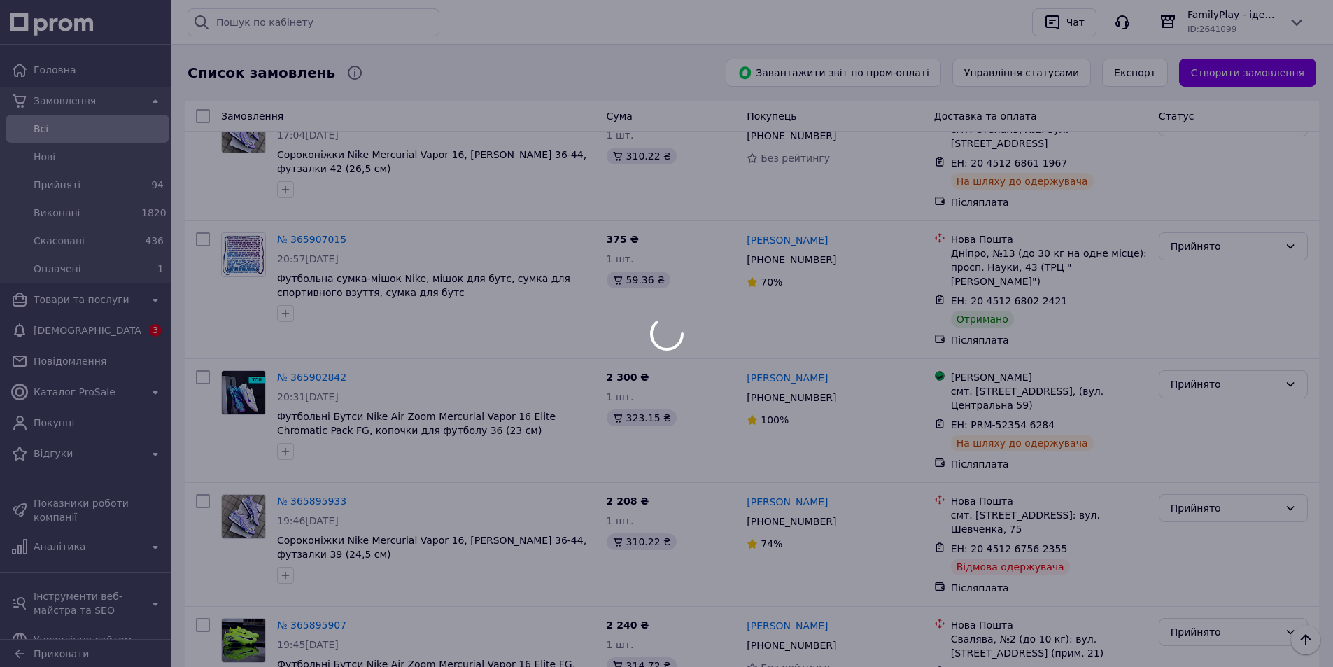
scroll to position [3631, 0]
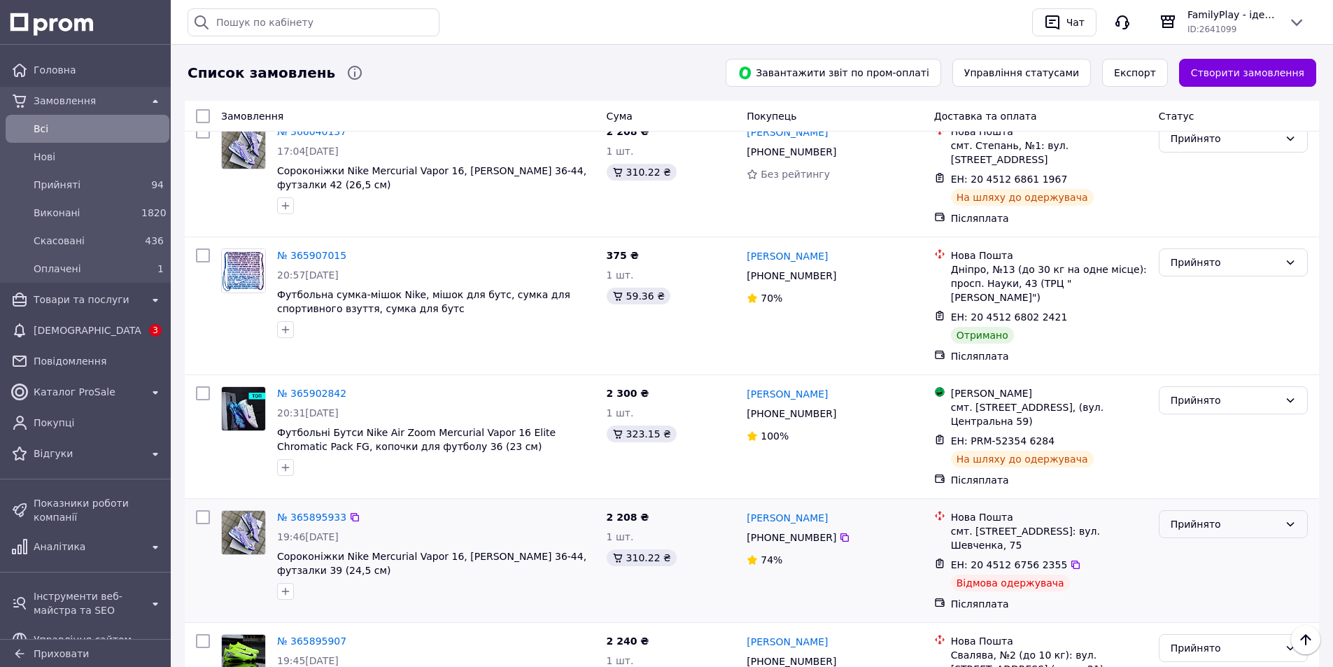
click at [1184, 510] on div "Прийнято" at bounding box center [1233, 524] width 149 height 28
click at [1189, 468] on li "Скасовано" at bounding box center [1233, 466] width 148 height 25
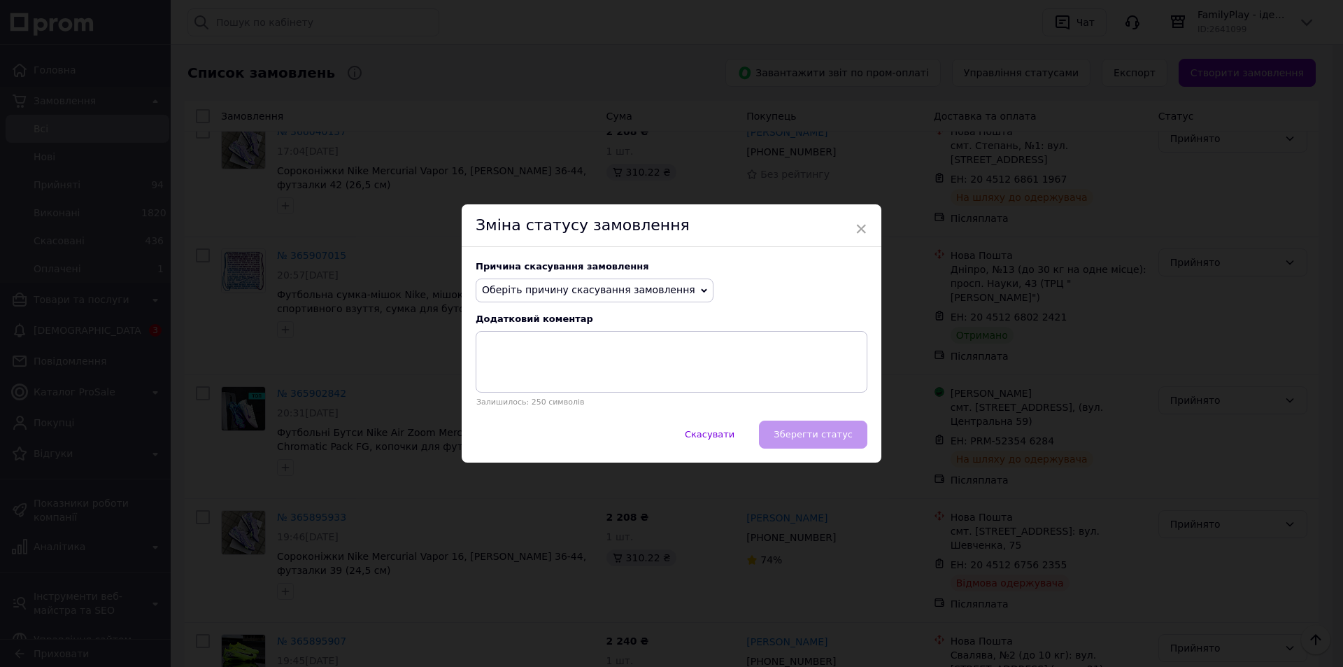
click at [593, 282] on span "Оберіть причину скасування замовлення" at bounding box center [595, 290] width 238 height 24
click at [518, 431] on li "Інше" at bounding box center [594, 436] width 236 height 20
click at [558, 374] on textarea at bounding box center [672, 362] width 392 height 62
type textarea "відмова при отриманні"
click at [813, 424] on button "Зберегти статус" at bounding box center [813, 434] width 108 height 28
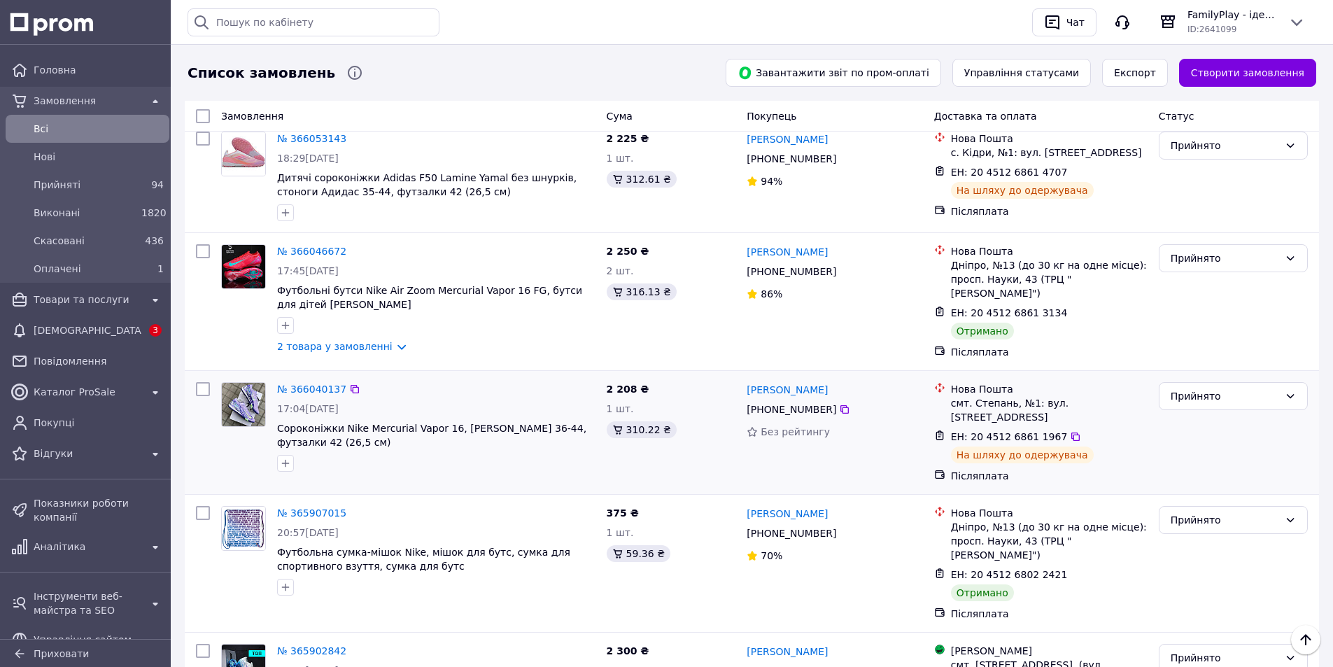
scroll to position [3351, 0]
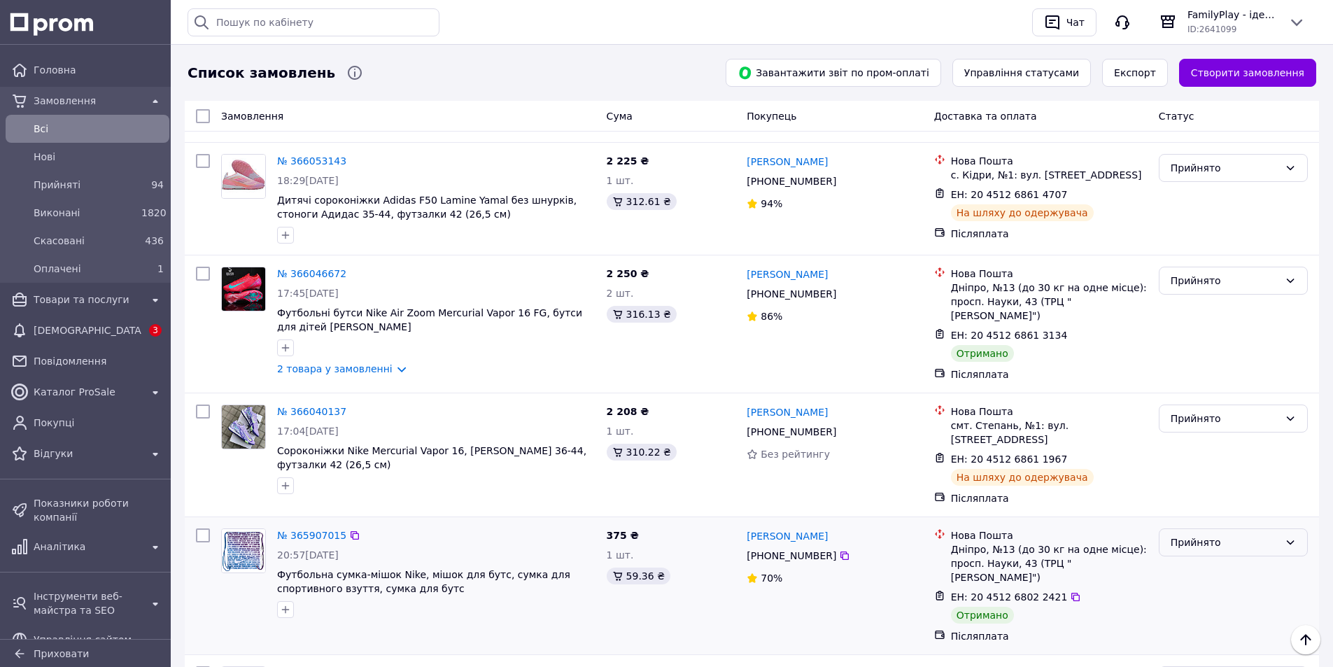
click at [1234, 535] on div "Прийнято" at bounding box center [1224, 542] width 108 height 15
click at [1218, 457] on li "Виконано" at bounding box center [1233, 459] width 148 height 25
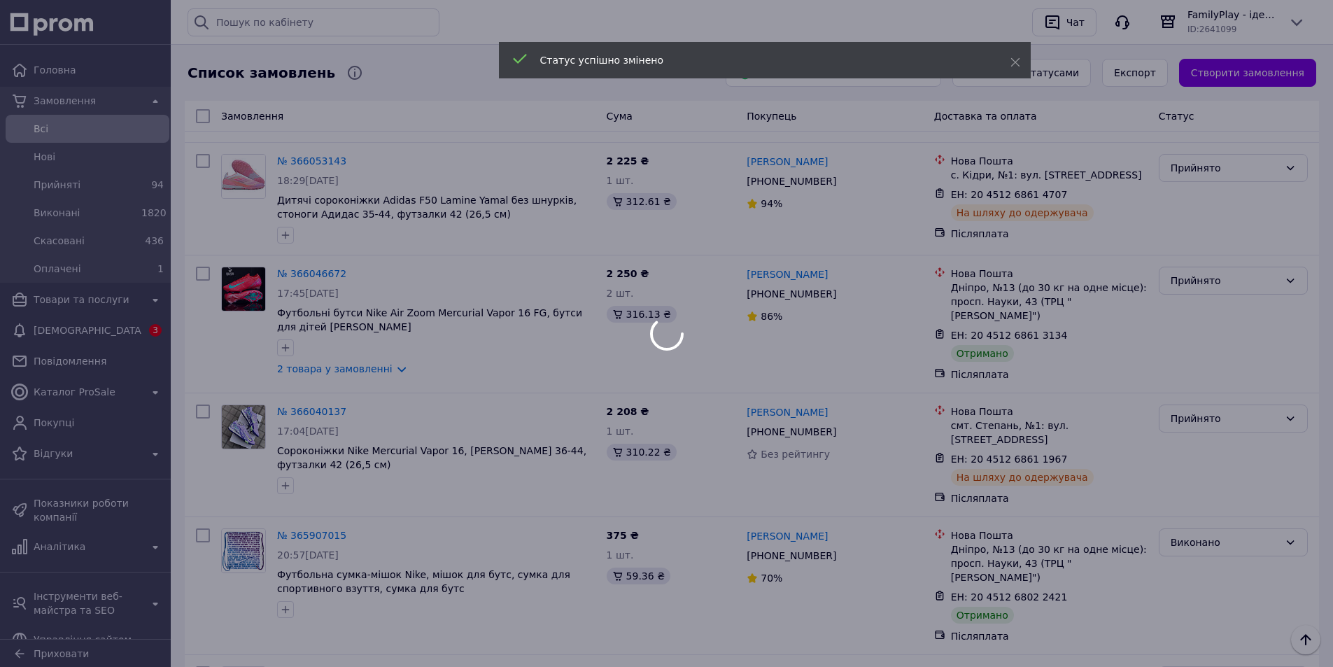
click at [1180, 186] on div at bounding box center [666, 333] width 1333 height 667
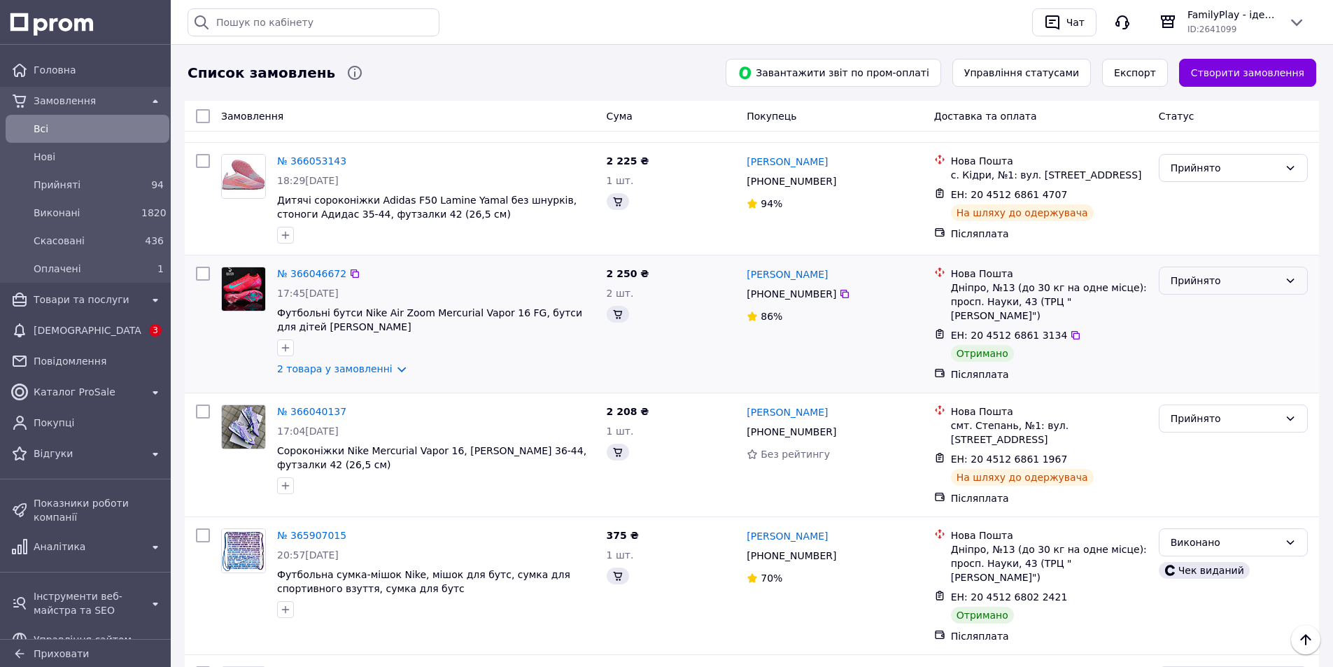
click at [1252, 273] on div "Прийнято" at bounding box center [1224, 280] width 108 height 15
click at [1212, 219] on li "Виконано" at bounding box center [1233, 214] width 148 height 25
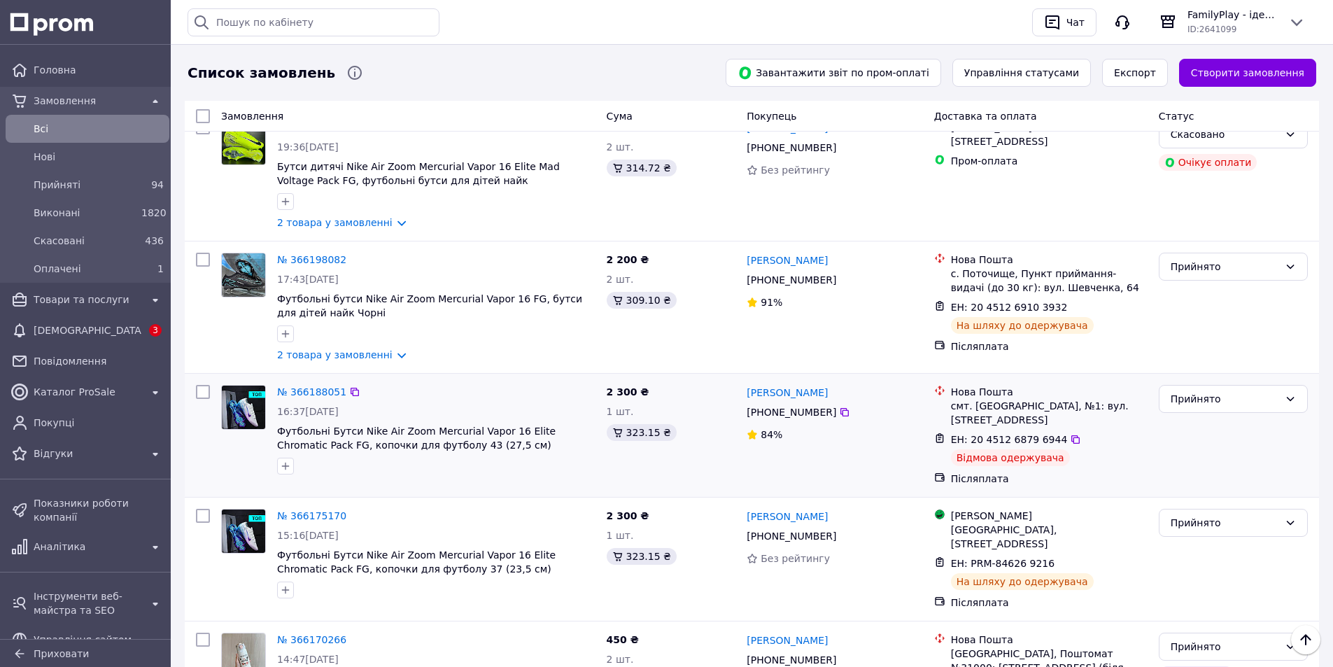
scroll to position [1672, 0]
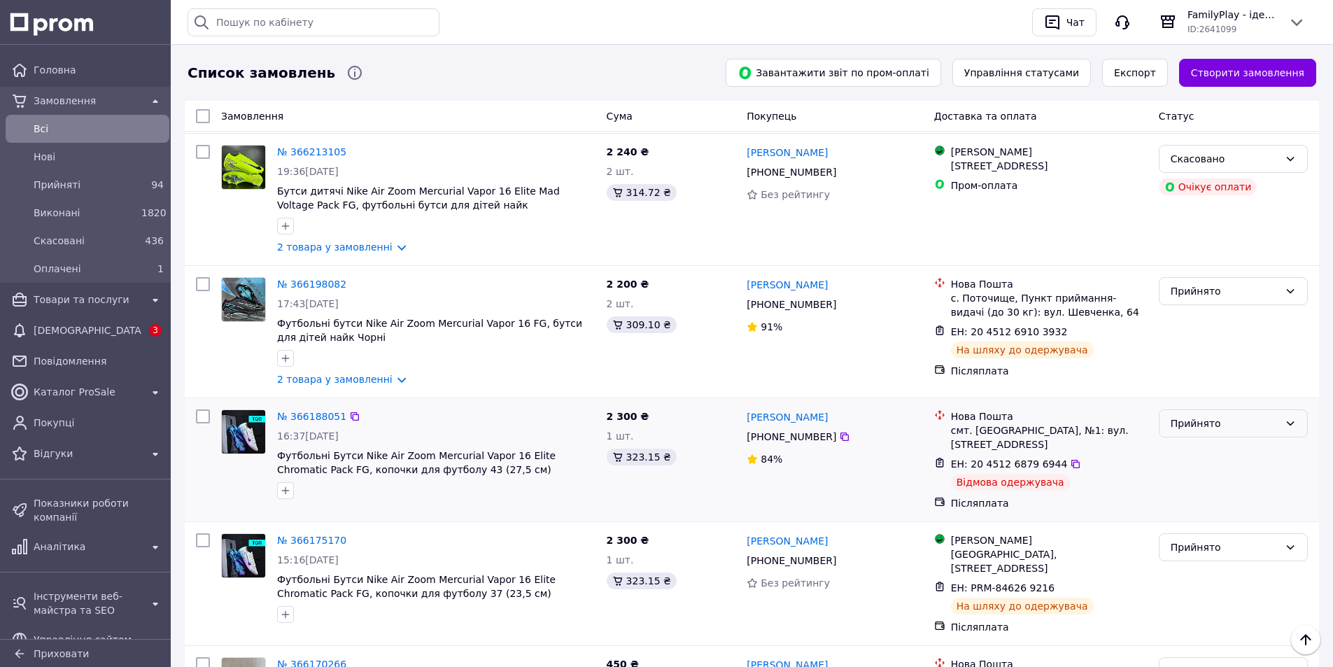
click at [1238, 416] on div "Прийнято" at bounding box center [1224, 423] width 108 height 15
click at [1209, 411] on li "Скасовано" at bounding box center [1233, 408] width 148 height 25
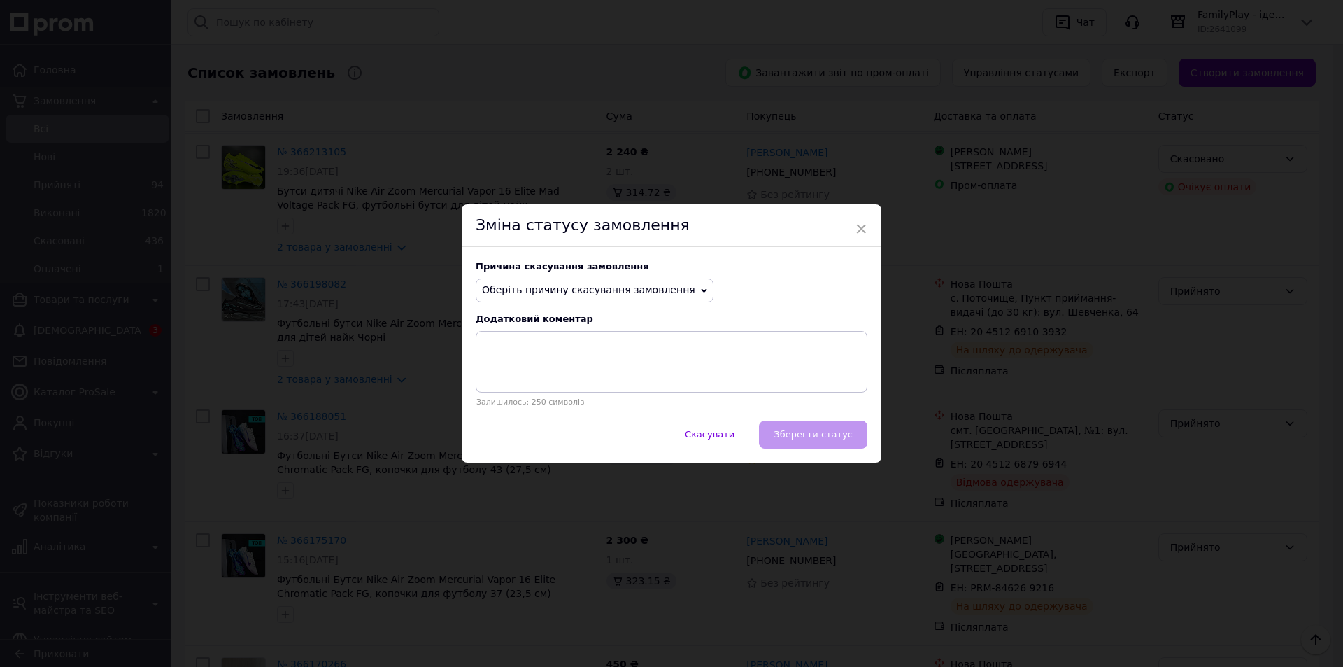
click at [588, 294] on span "Оберіть причину скасування замовлення" at bounding box center [588, 289] width 213 height 11
click at [532, 438] on li "Інше" at bounding box center [594, 436] width 236 height 20
drag, startPoint x: 617, startPoint y: 374, endPoint x: 592, endPoint y: 308, distance: 70.4
click at [618, 372] on textarea at bounding box center [672, 362] width 392 height 62
type textarea "відмова"
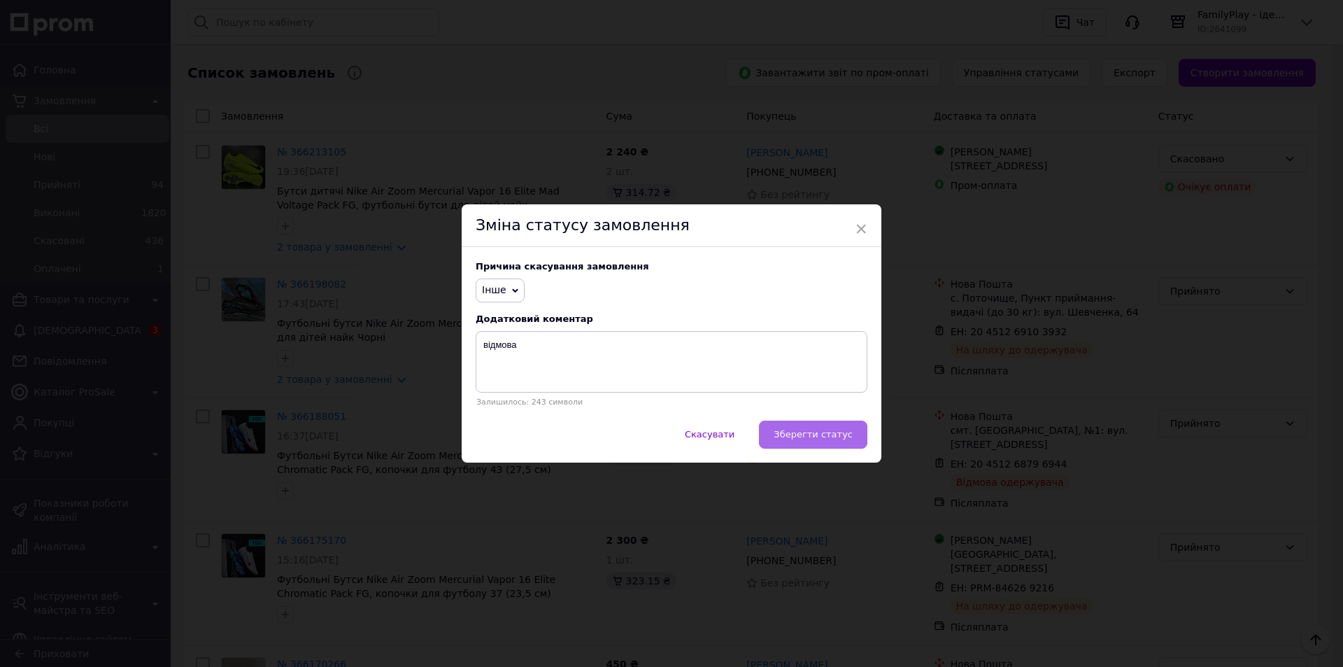
click at [832, 437] on span "Зберегти статус" at bounding box center [813, 434] width 79 height 10
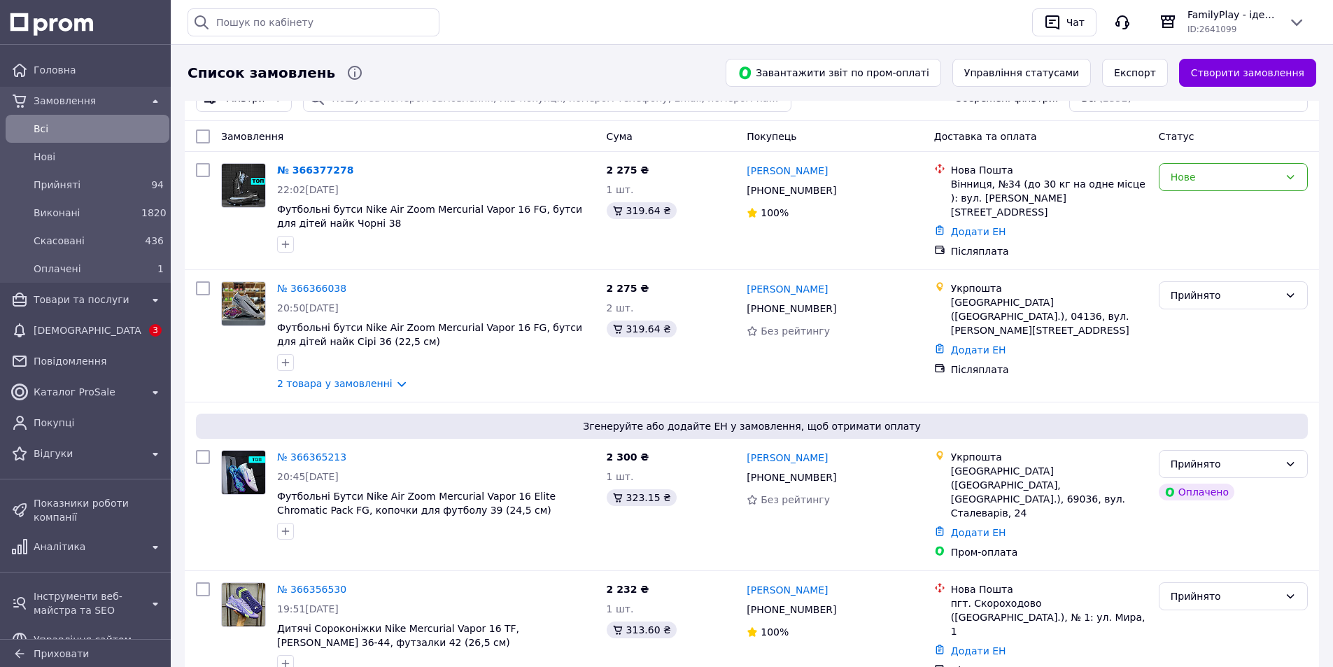
scroll to position [0, 0]
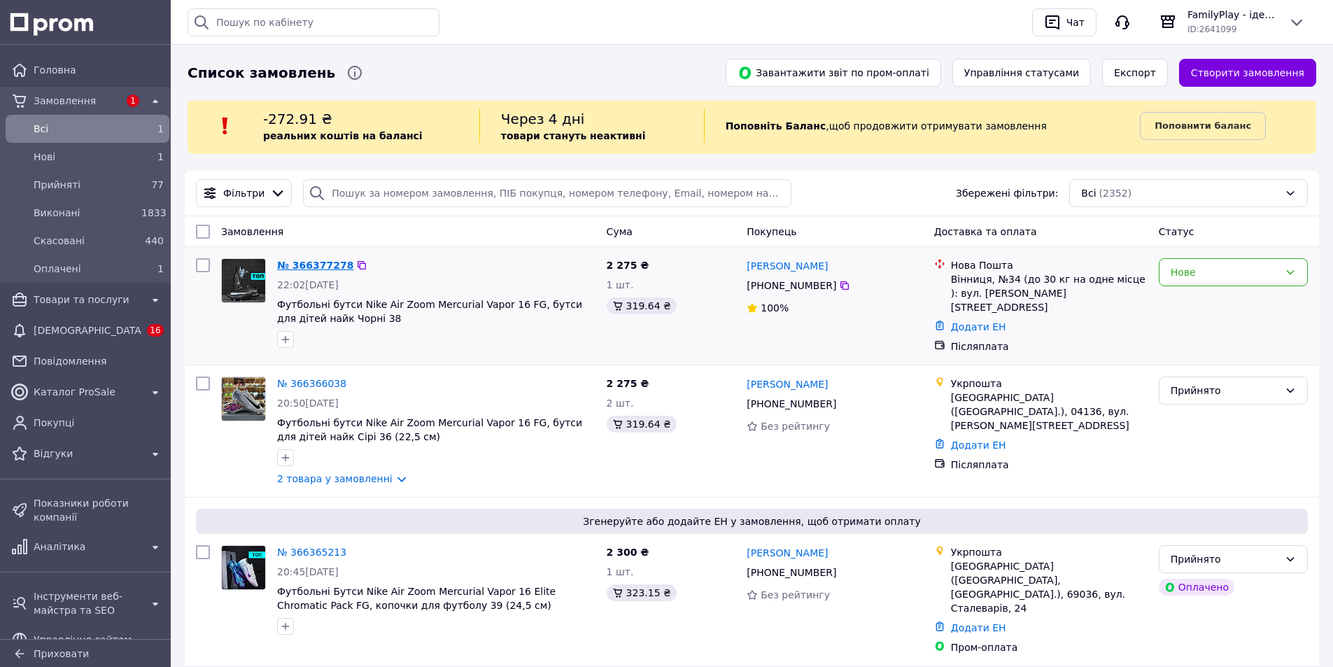
click at [311, 260] on link "№ 366377278" at bounding box center [315, 265] width 76 height 11
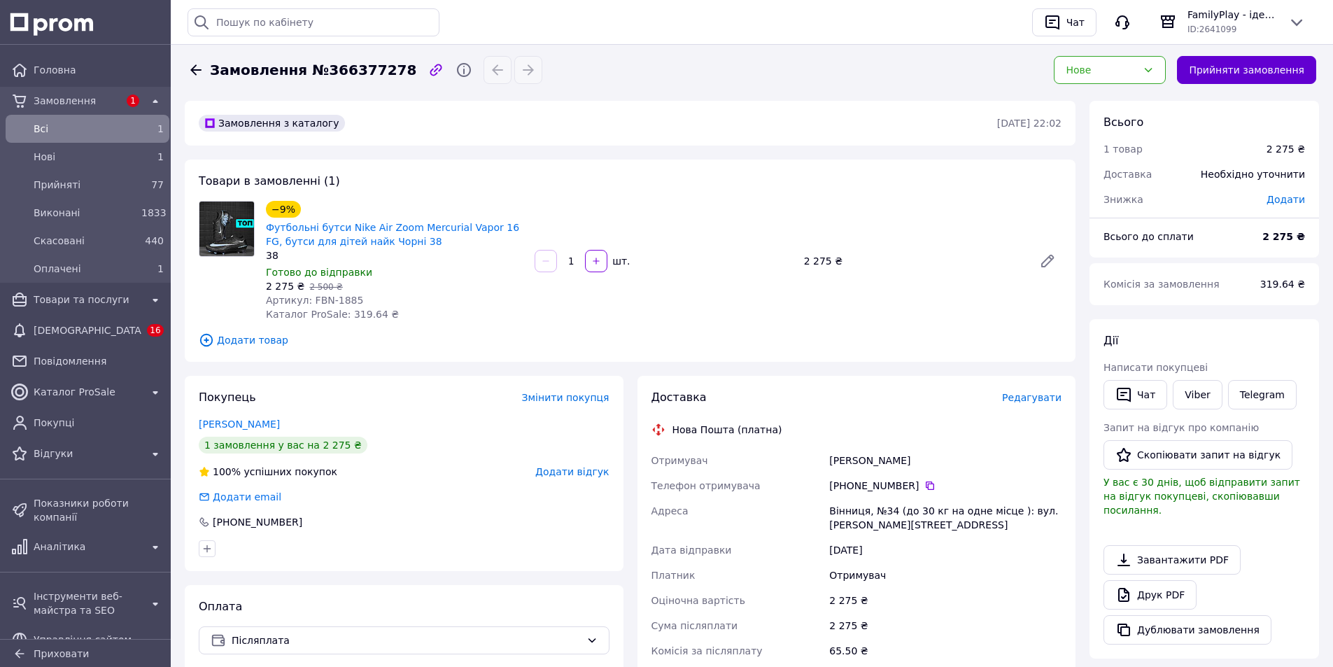
click at [1247, 76] on button "Прийняти замовлення" at bounding box center [1246, 70] width 139 height 28
click at [89, 303] on span "Товари та послуги" at bounding box center [88, 299] width 108 height 14
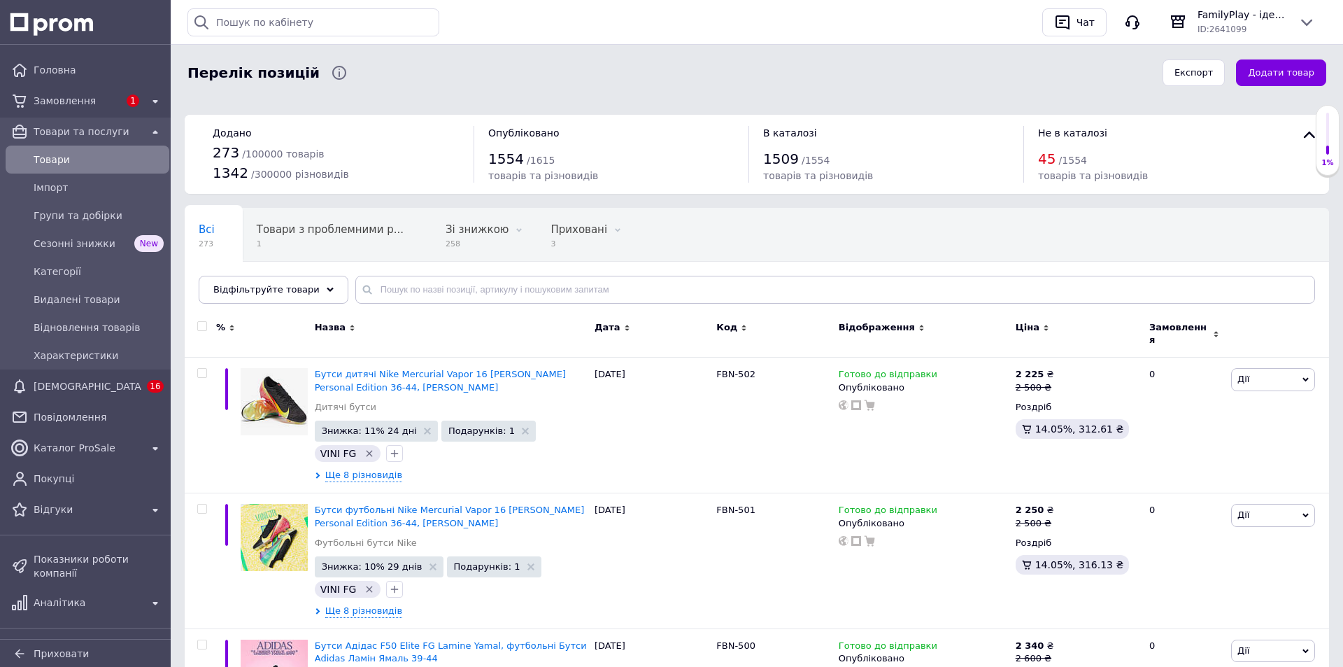
click at [327, 292] on icon at bounding box center [330, 289] width 7 height 7
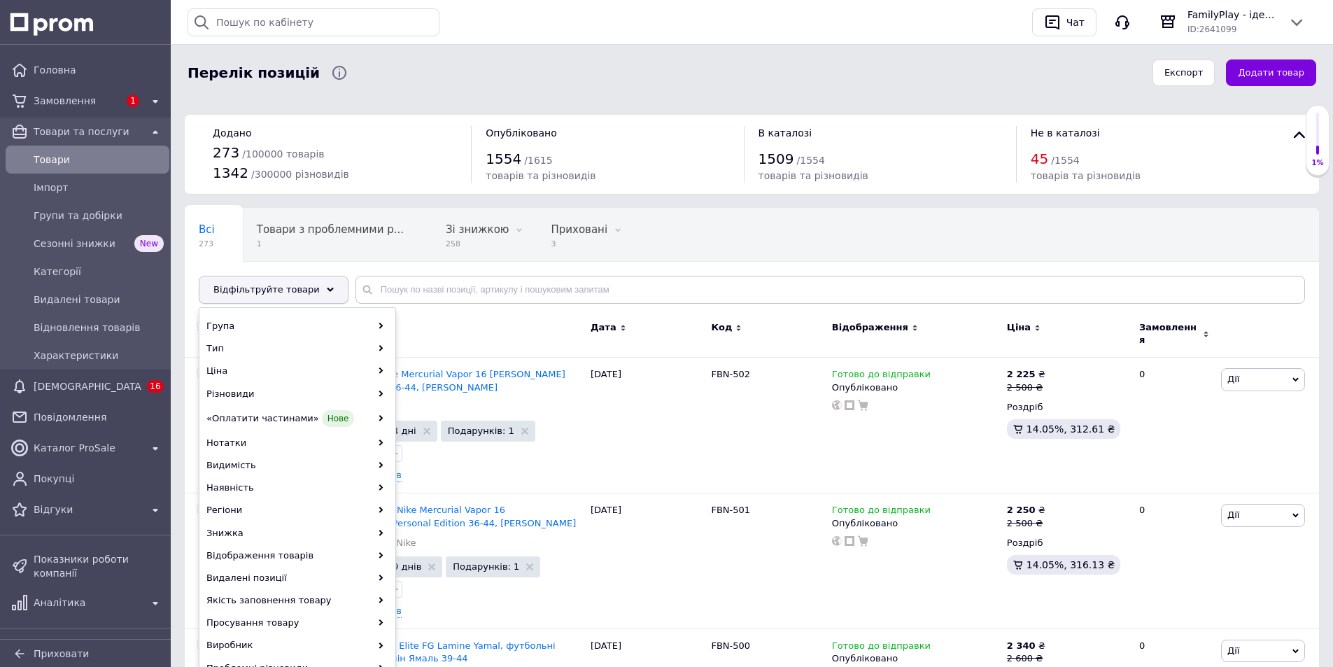
click at [327, 289] on use at bounding box center [330, 290] width 7 height 4
click at [258, 454] on div "Видимість" at bounding box center [297, 465] width 194 height 22
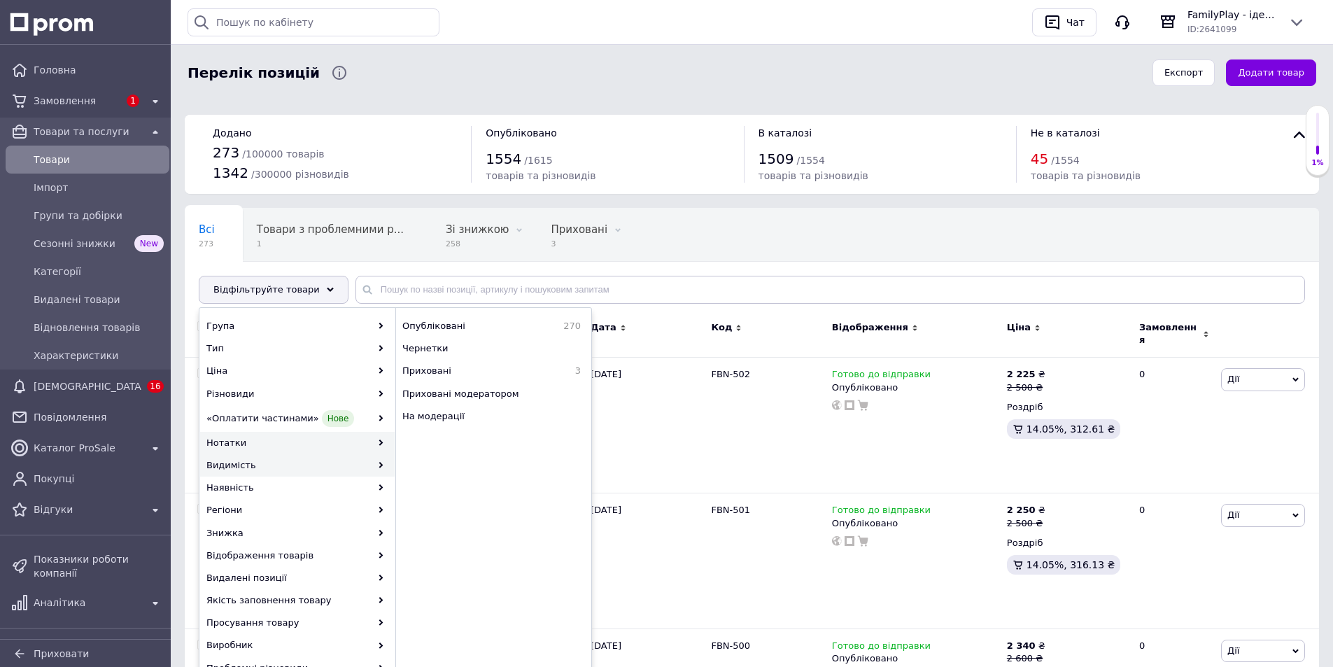
click at [262, 444] on div "Нотатки" at bounding box center [297, 443] width 194 height 22
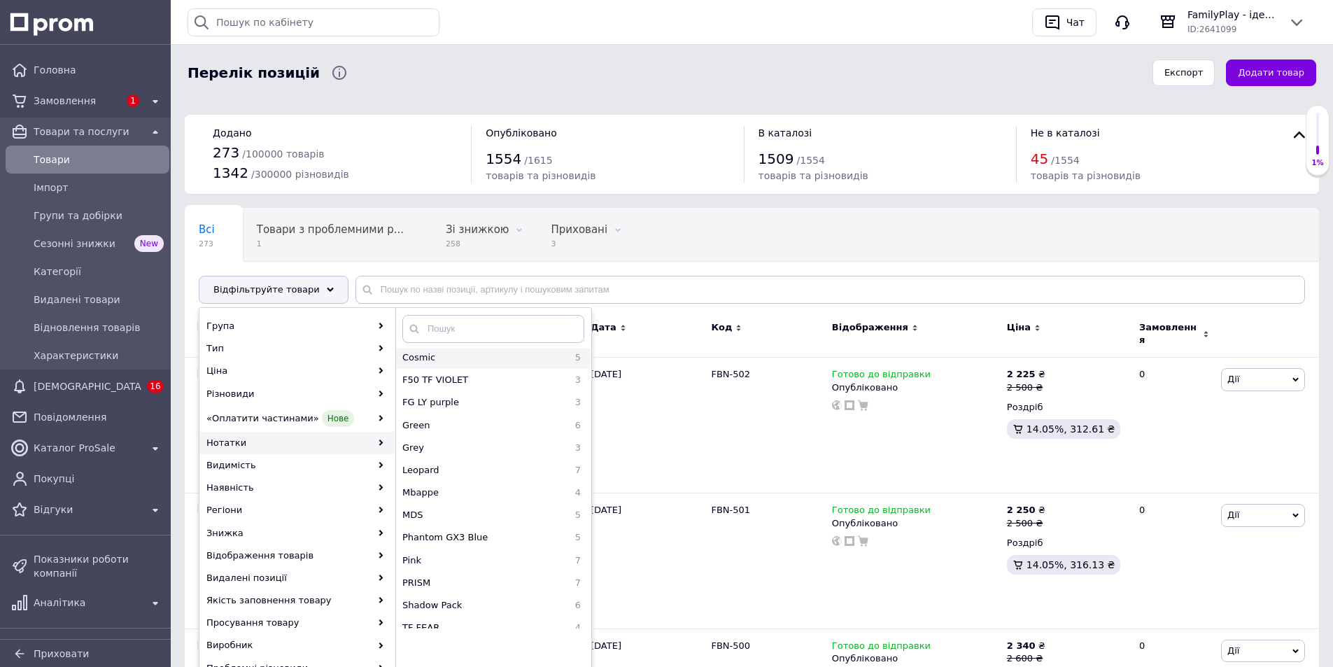
scroll to position [140, 0]
click at [441, 490] on span "MDS" at bounding box center [457, 489] width 110 height 13
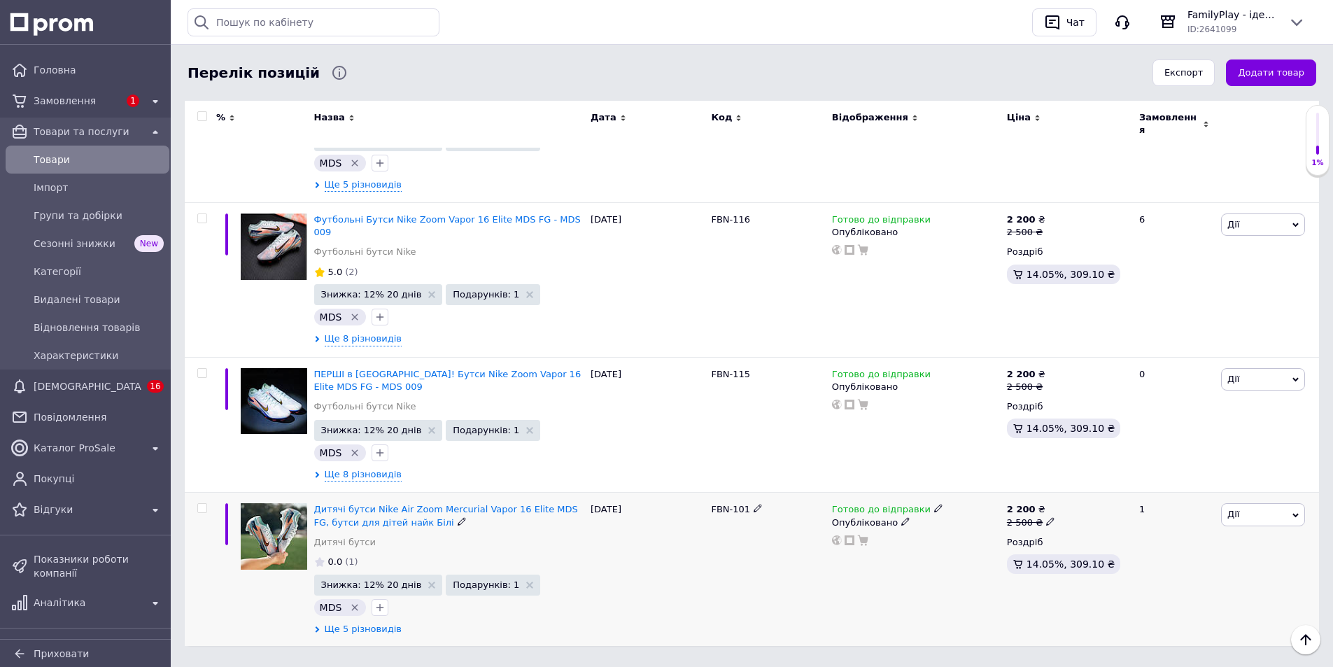
click at [362, 623] on span "Ще 5 різновидів" at bounding box center [363, 629] width 77 height 13
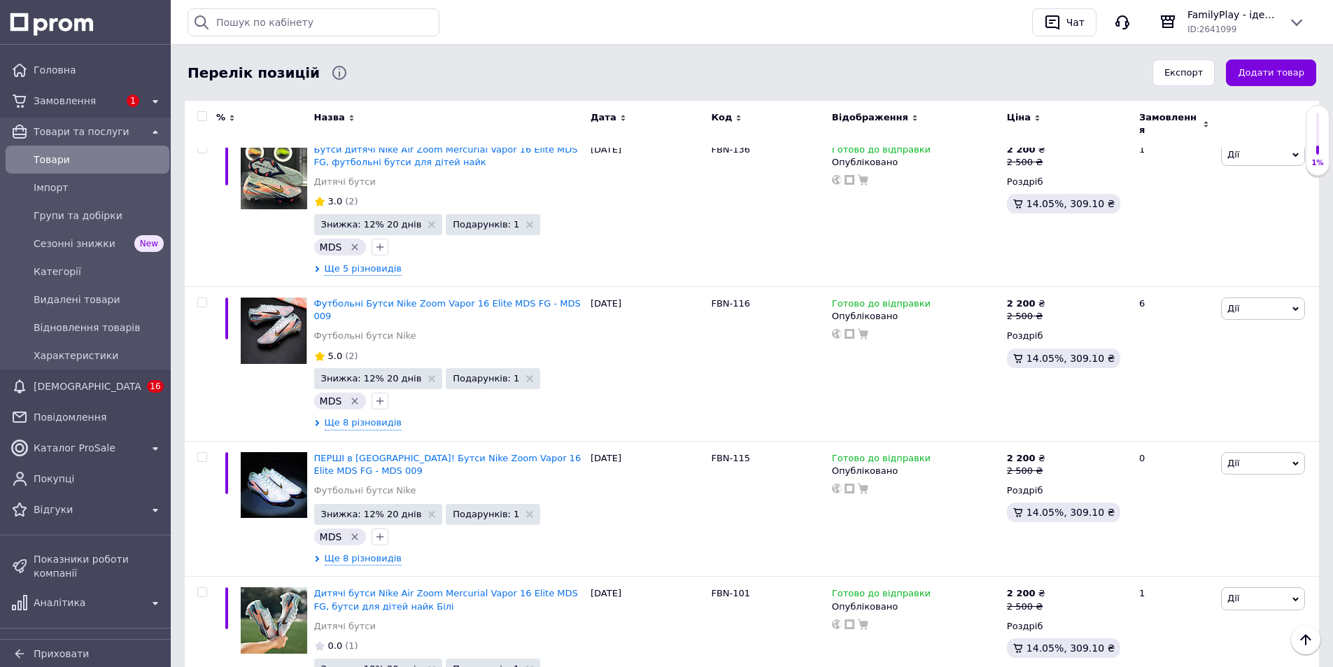
scroll to position [315, 0]
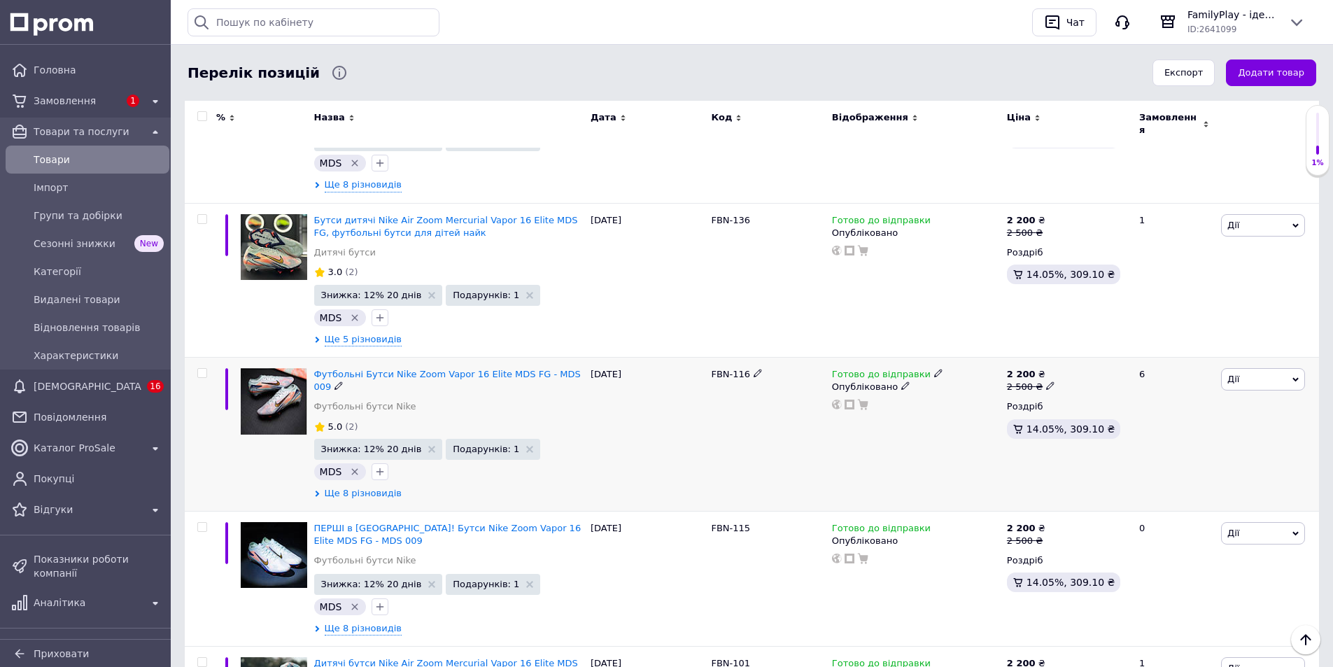
click at [377, 487] on span "Ще 8 різновидів" at bounding box center [363, 493] width 77 height 13
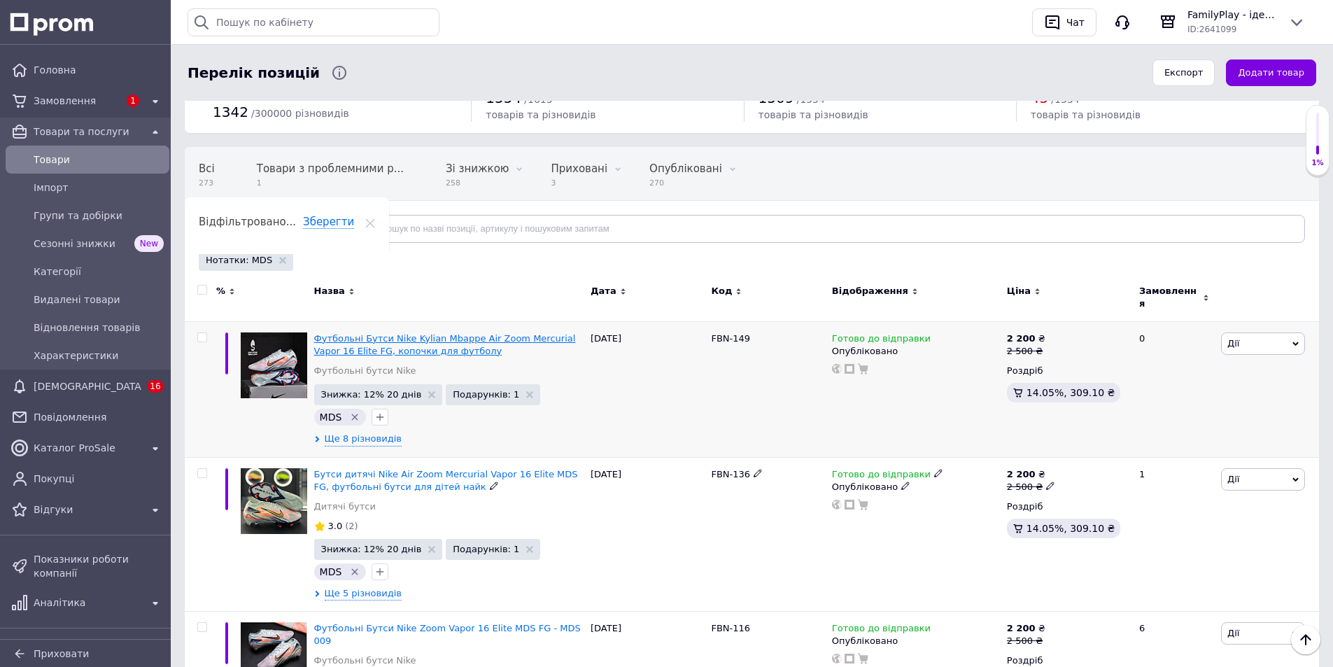
scroll to position [0, 0]
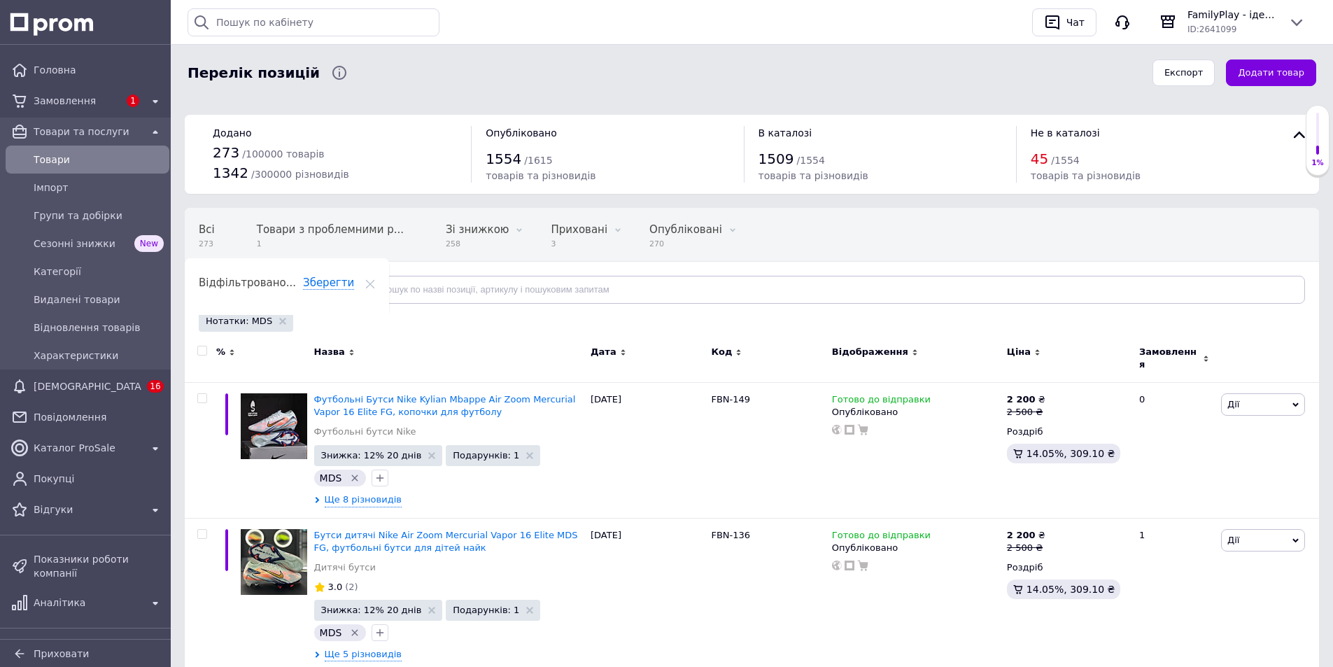
click at [201, 348] on input "checkbox" at bounding box center [201, 350] width 9 height 9
checkbox input "true"
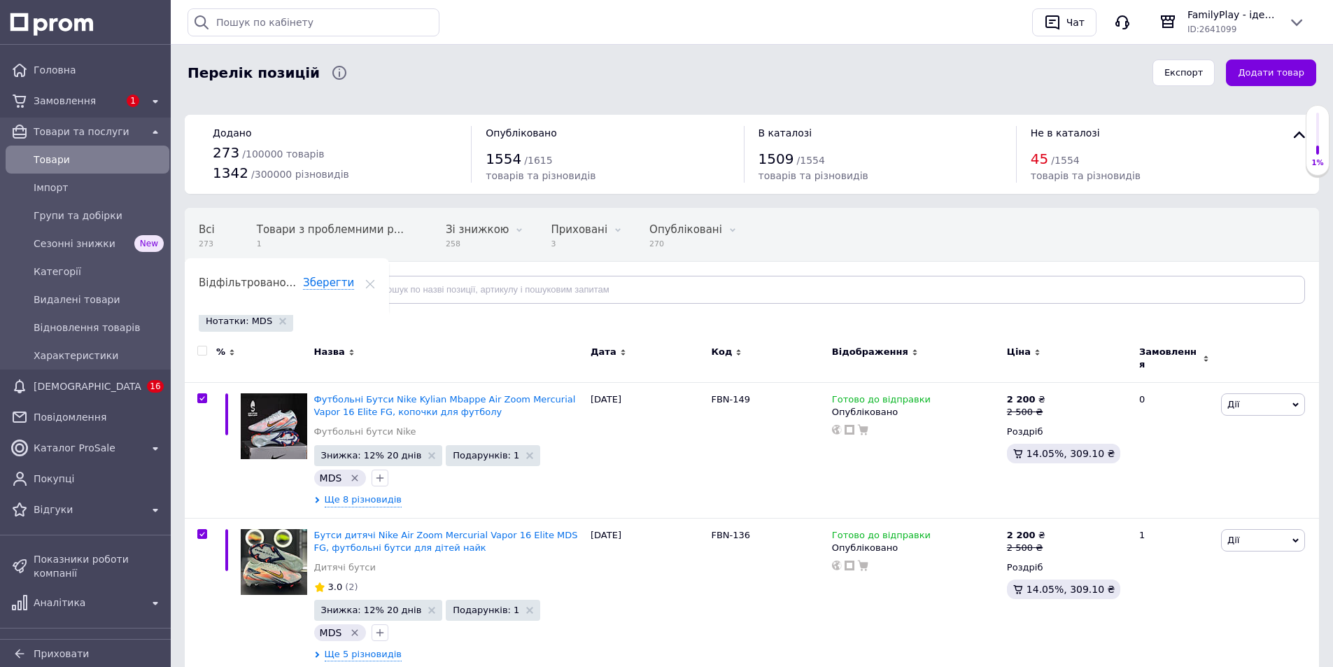
checkbox input "true"
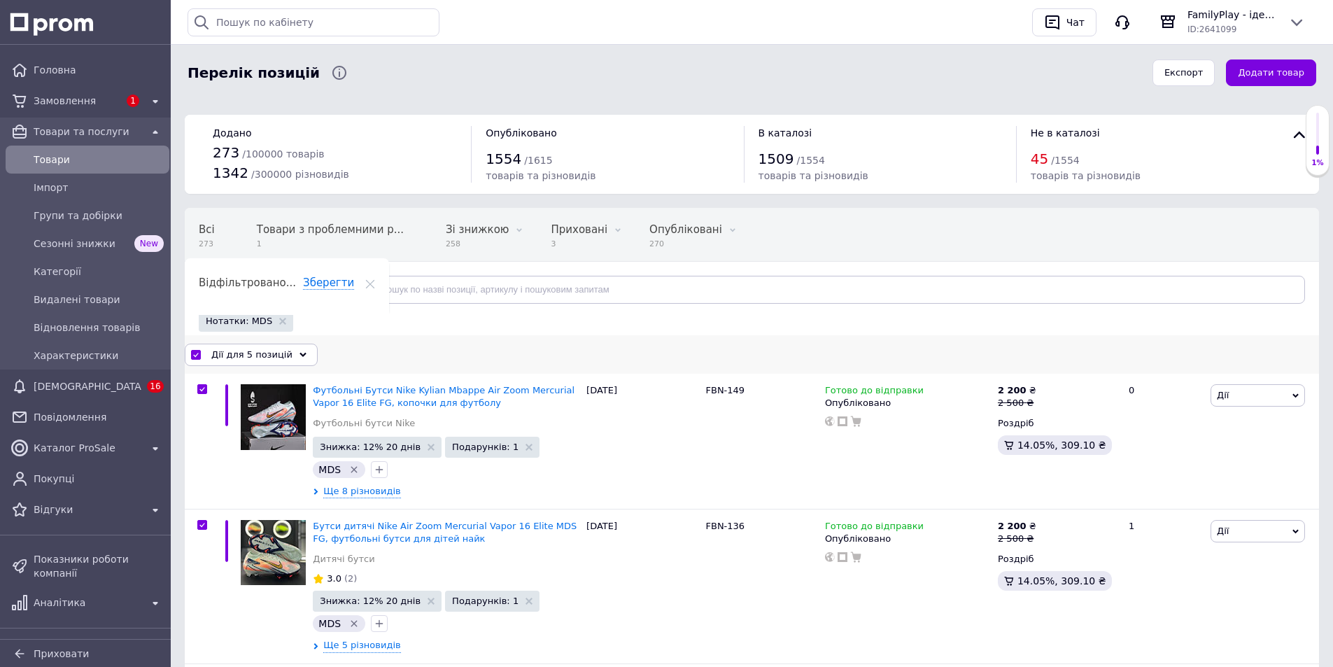
click at [260, 353] on span "Дії для 5 позицій" at bounding box center [251, 354] width 81 height 13
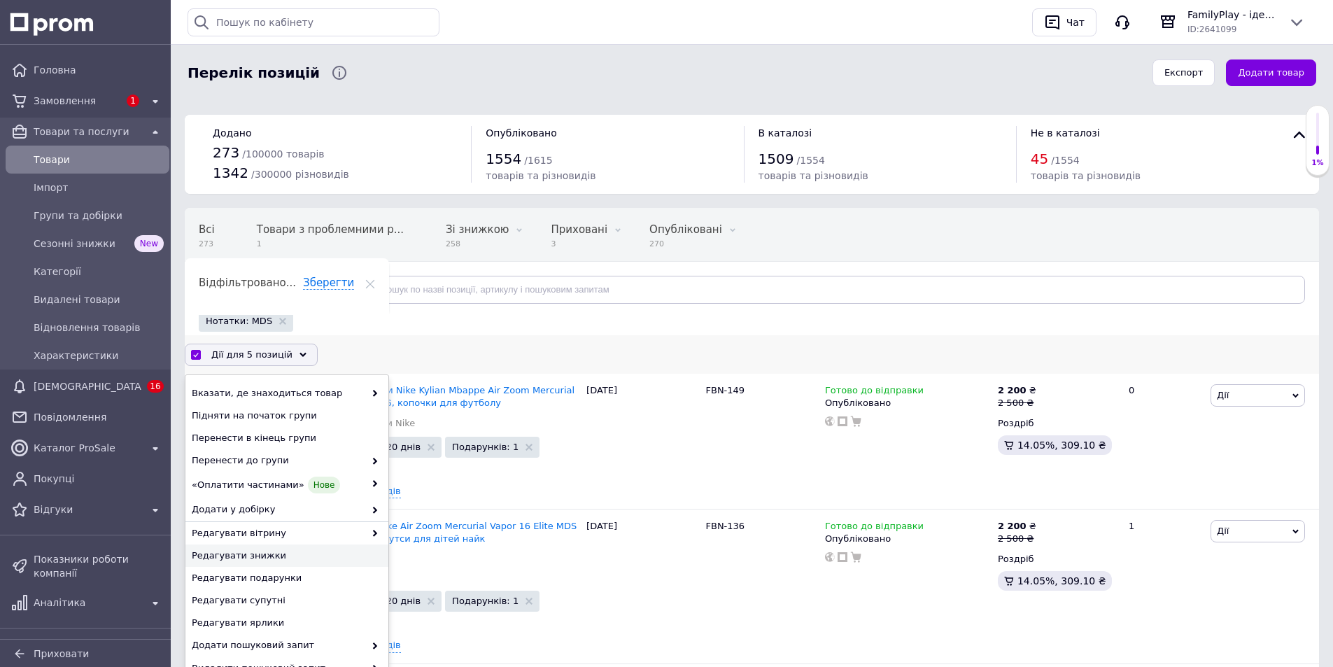
click at [254, 551] on span "Редагувати знижки" at bounding box center [285, 555] width 187 height 13
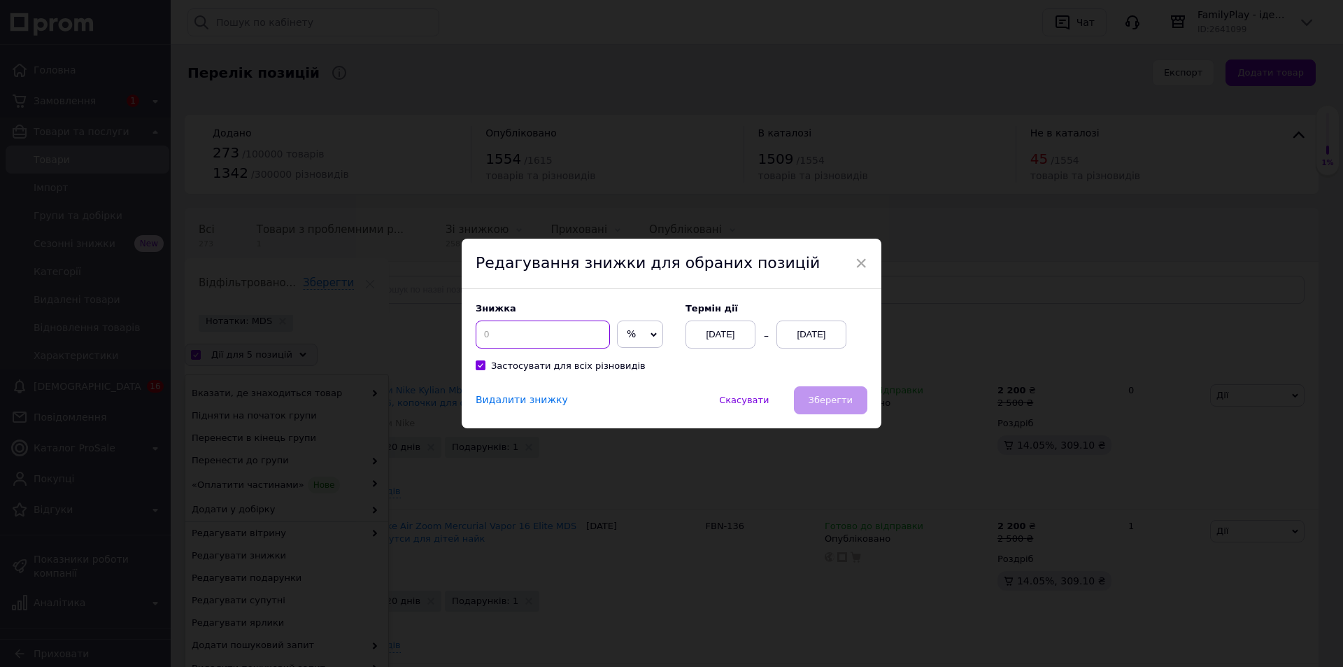
click at [563, 337] on input at bounding box center [543, 334] width 134 height 28
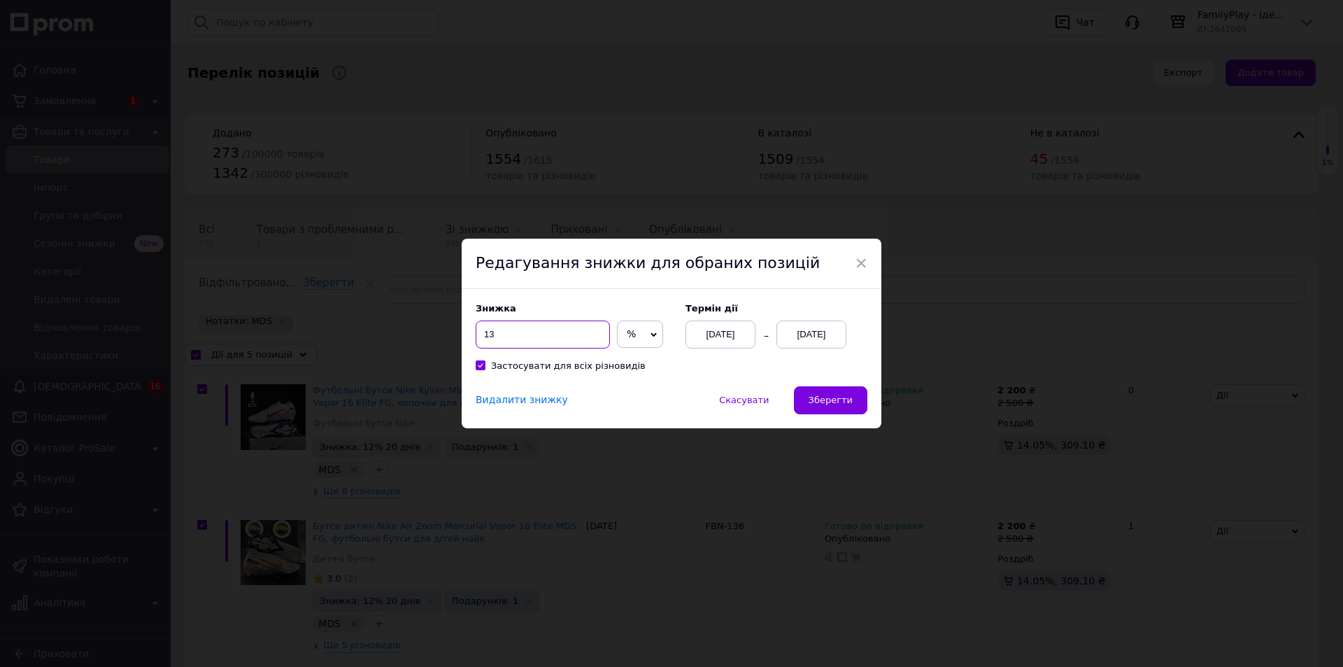
type input "13"
click at [820, 344] on div "12.10.2025" at bounding box center [812, 334] width 70 height 28
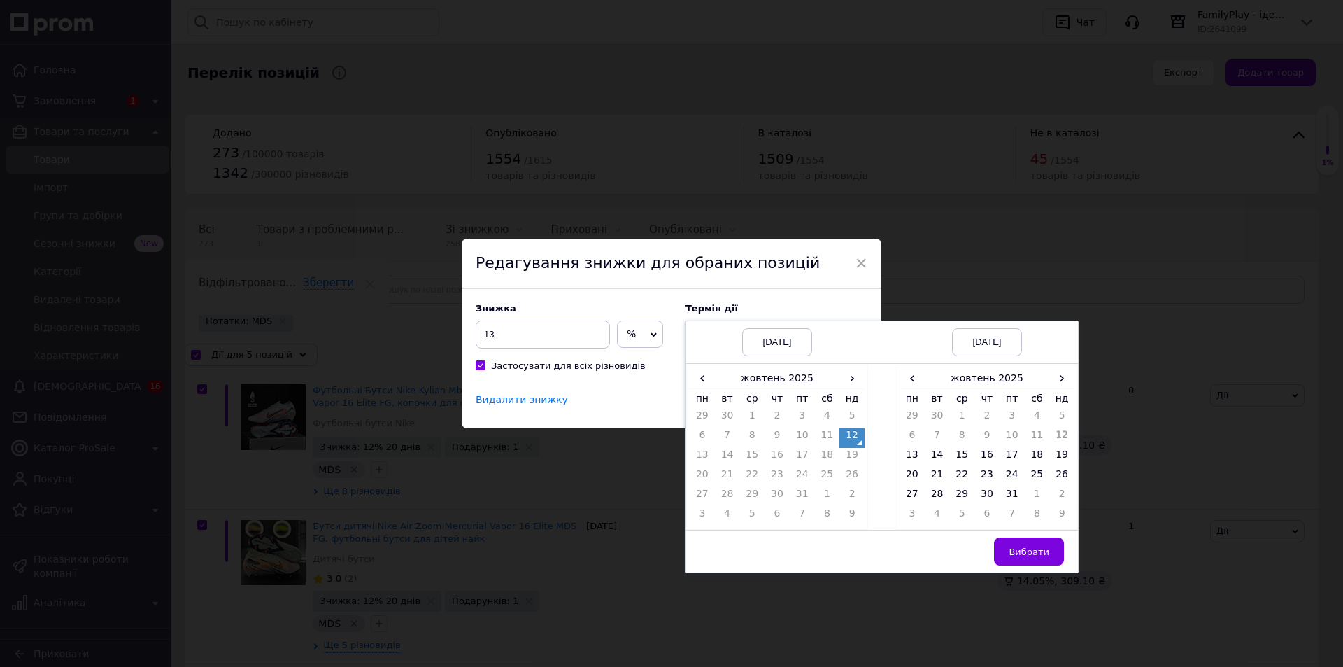
click at [1073, 383] on div "‹ жовтень 2025 › пн вт ср чт пт сб нд 29 30 1 2 3 4 5 6 7 8 9 10 11 12 13 14 15…" at bounding box center [987, 447] width 182 height 165
click at [1003, 493] on td "31" at bounding box center [1012, 497] width 25 height 20
click at [1018, 563] on button "Вибрати" at bounding box center [1029, 551] width 70 height 28
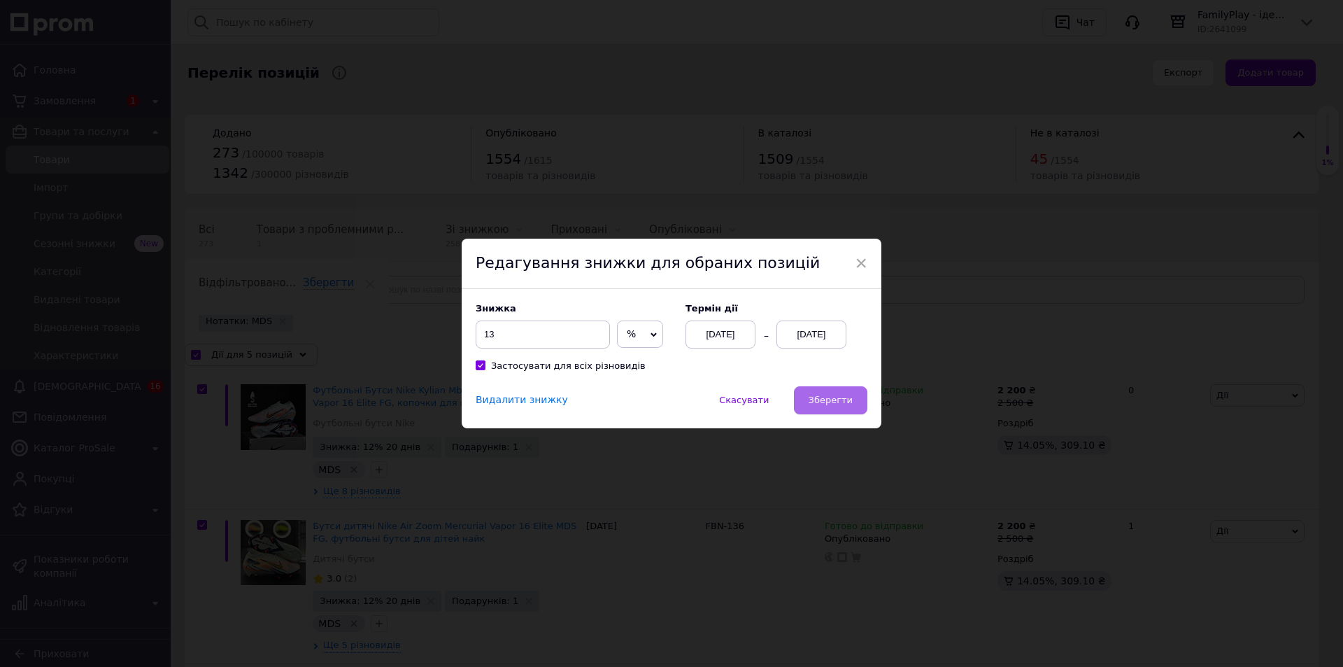
click at [840, 411] on button "Зберегти" at bounding box center [830, 400] width 73 height 28
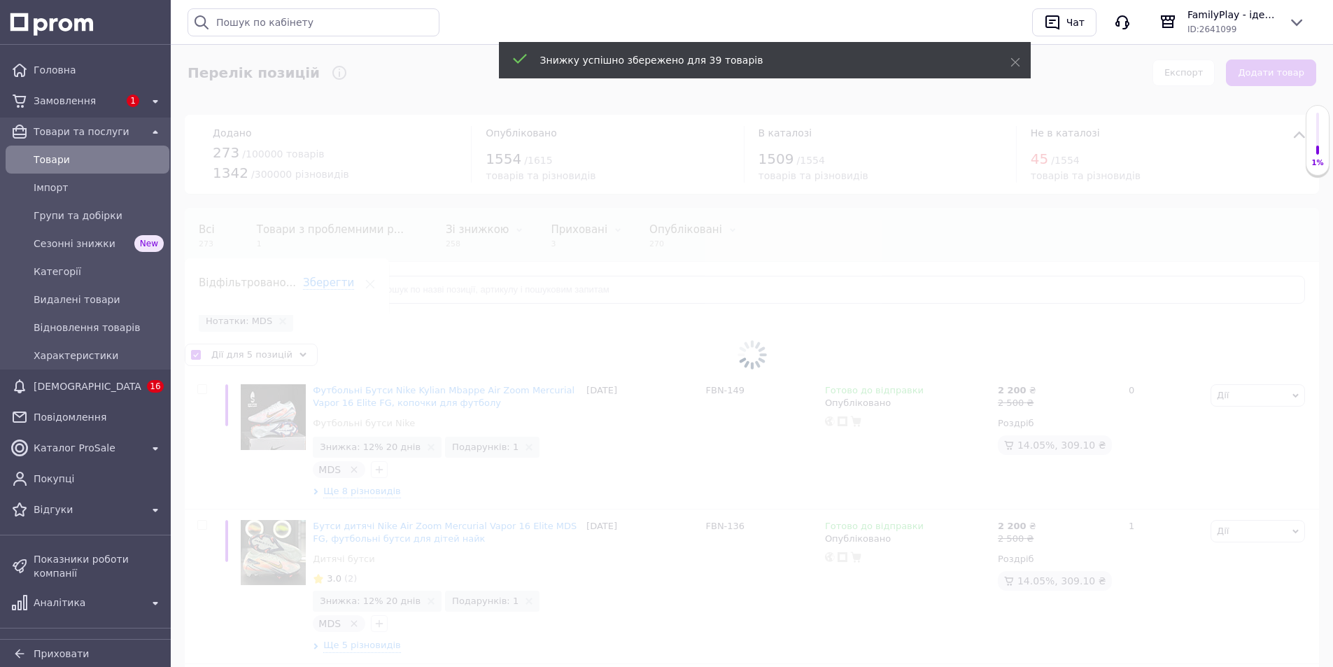
checkbox input "false"
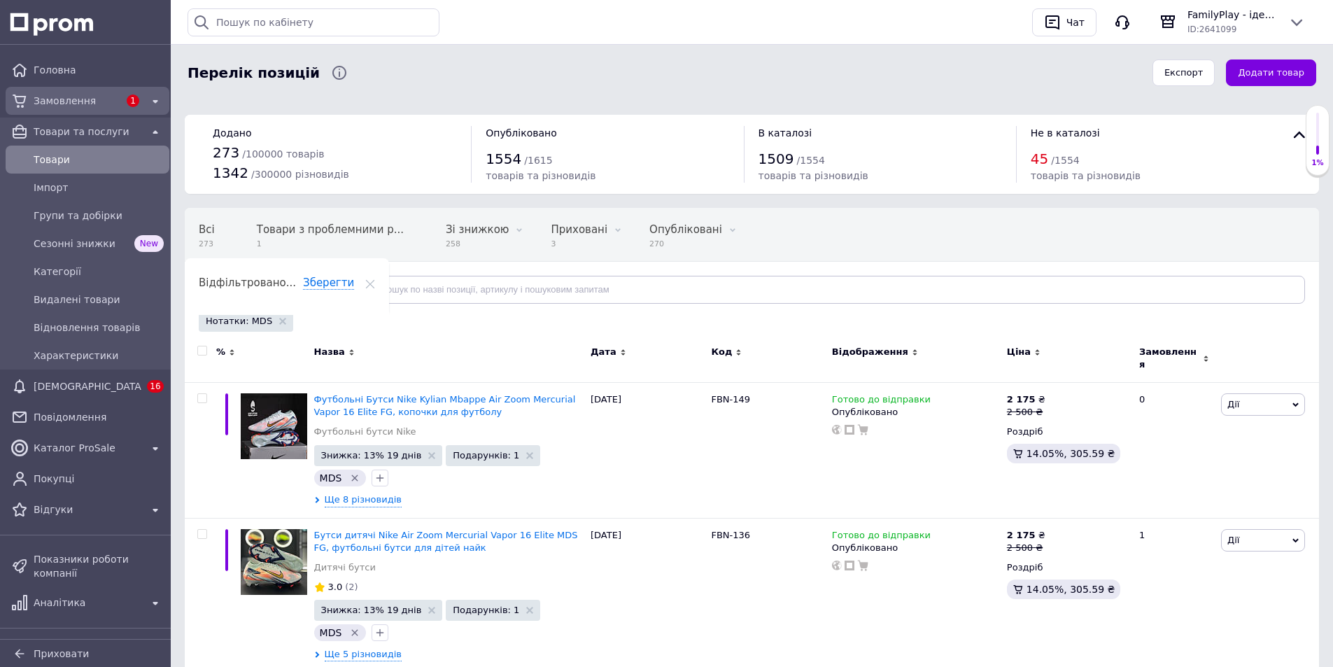
click at [73, 98] on span "Замовлення" at bounding box center [76, 101] width 85 height 14
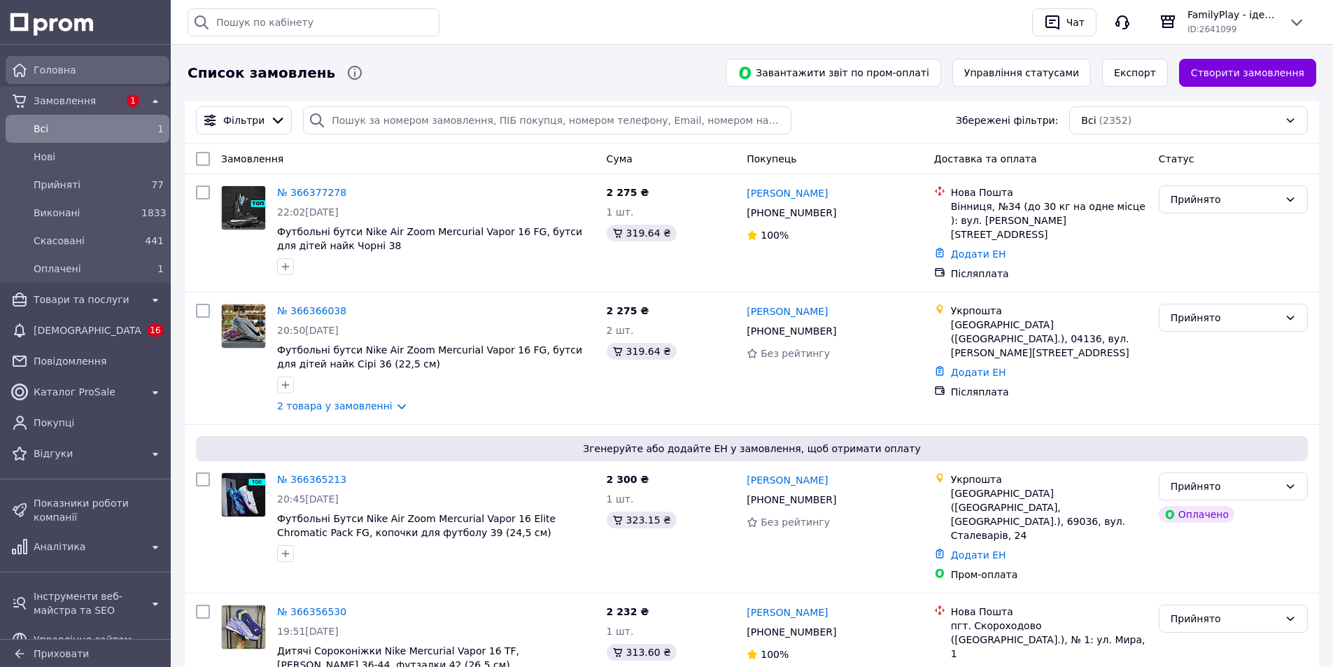
click at [54, 63] on span "Головна" at bounding box center [99, 70] width 130 height 14
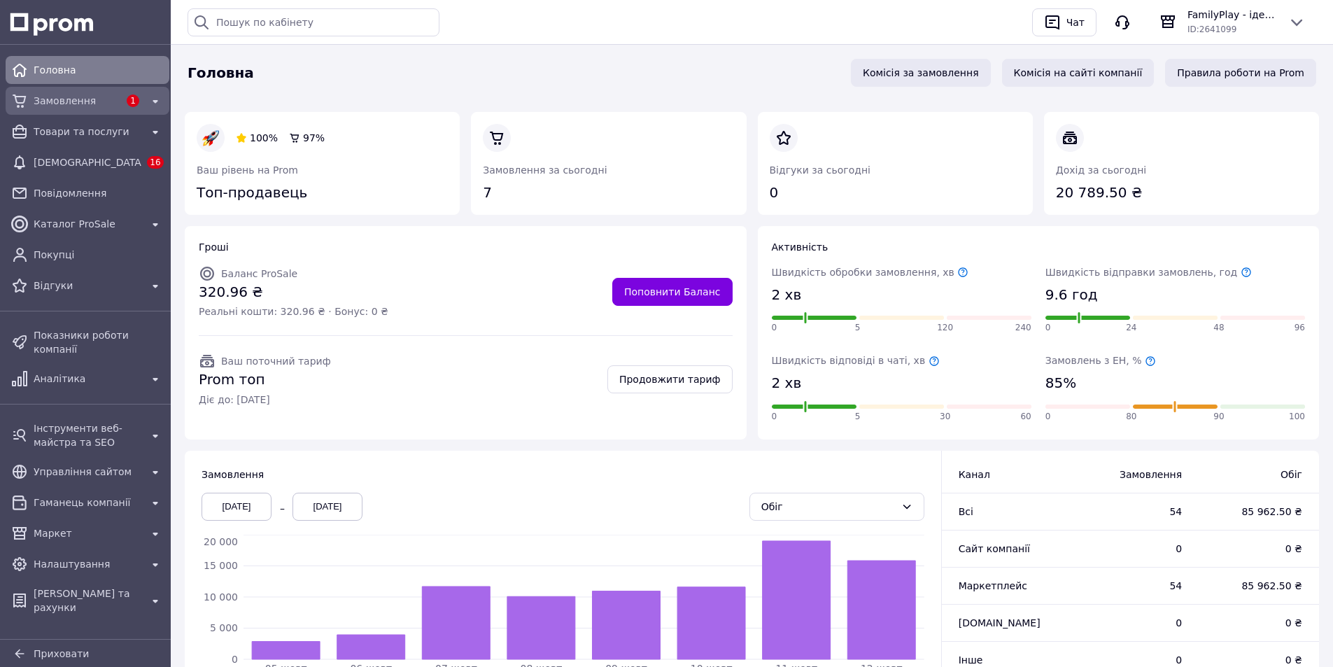
click at [73, 104] on span "Замовлення" at bounding box center [76, 101] width 85 height 14
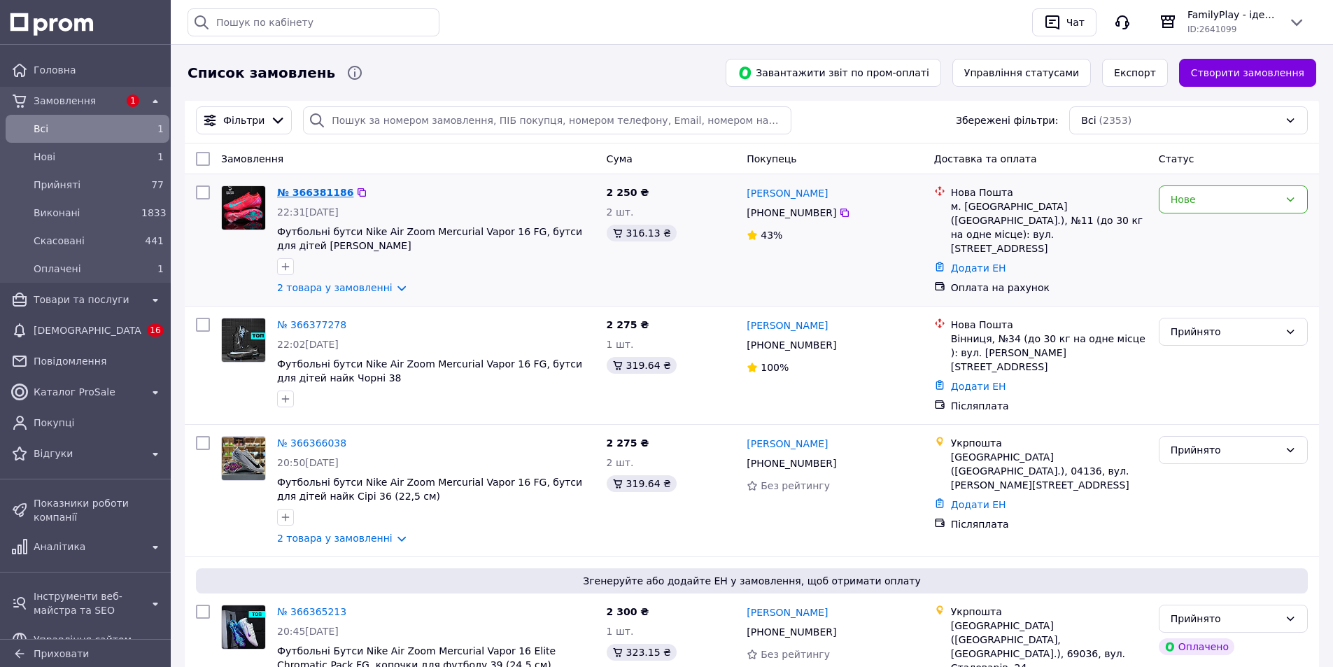
click at [304, 194] on link "№ 366381186" at bounding box center [315, 192] width 76 height 11
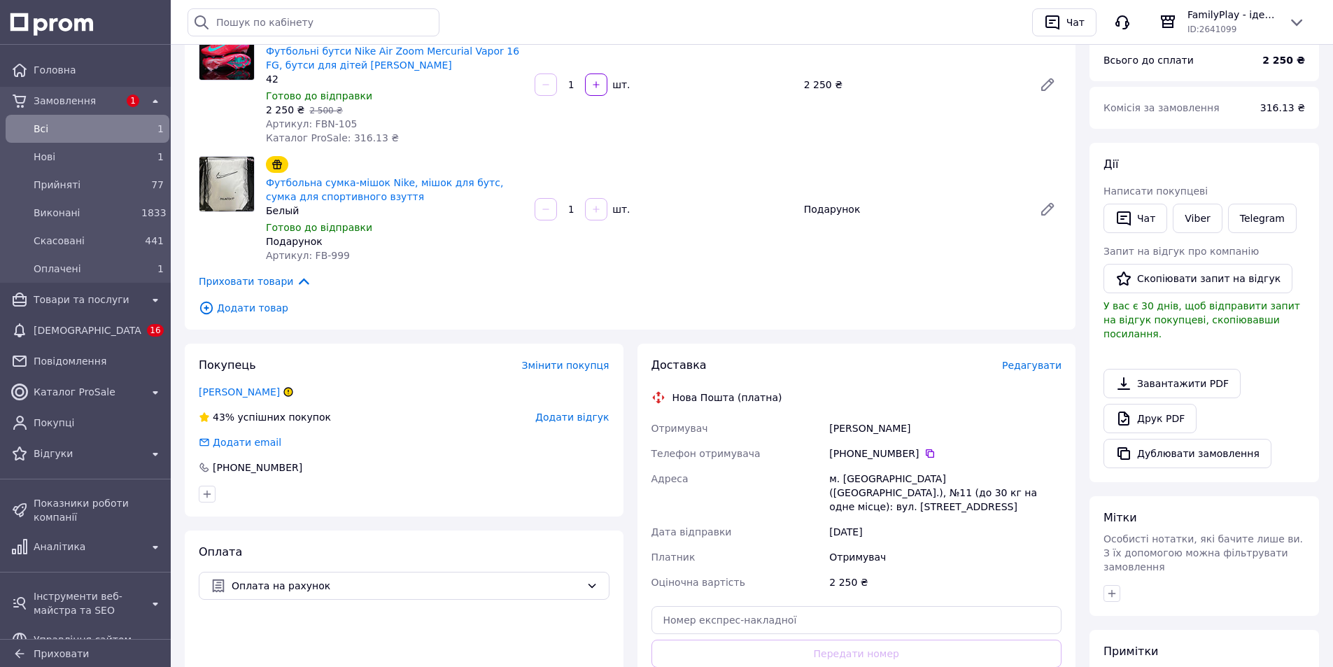
scroll to position [210, 0]
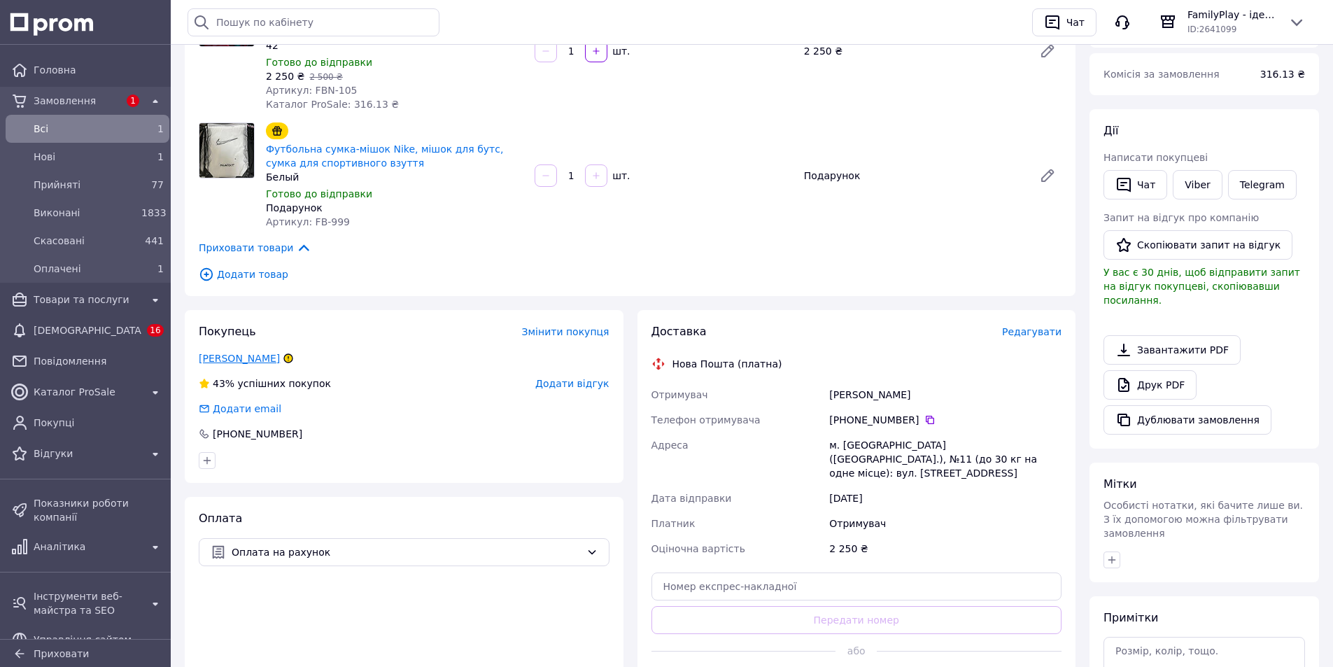
click at [230, 362] on link "Бобер Інна" at bounding box center [239, 358] width 81 height 11
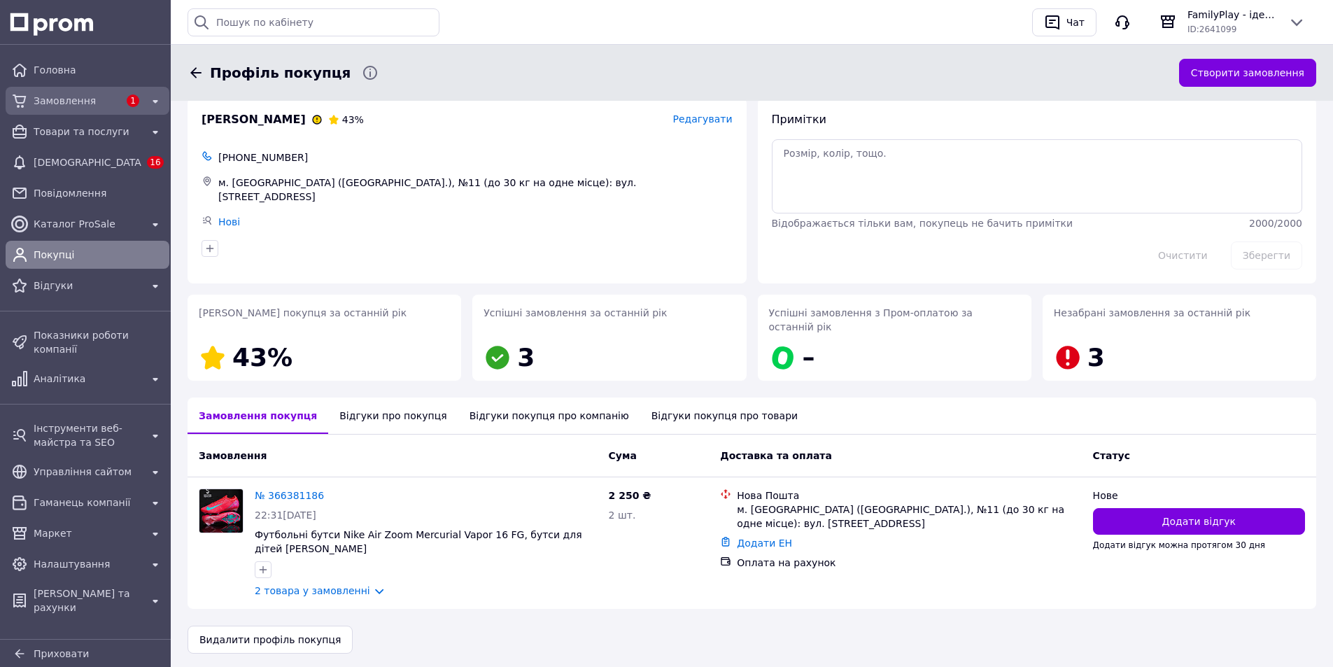
click at [48, 95] on span "Замовлення" at bounding box center [76, 101] width 85 height 14
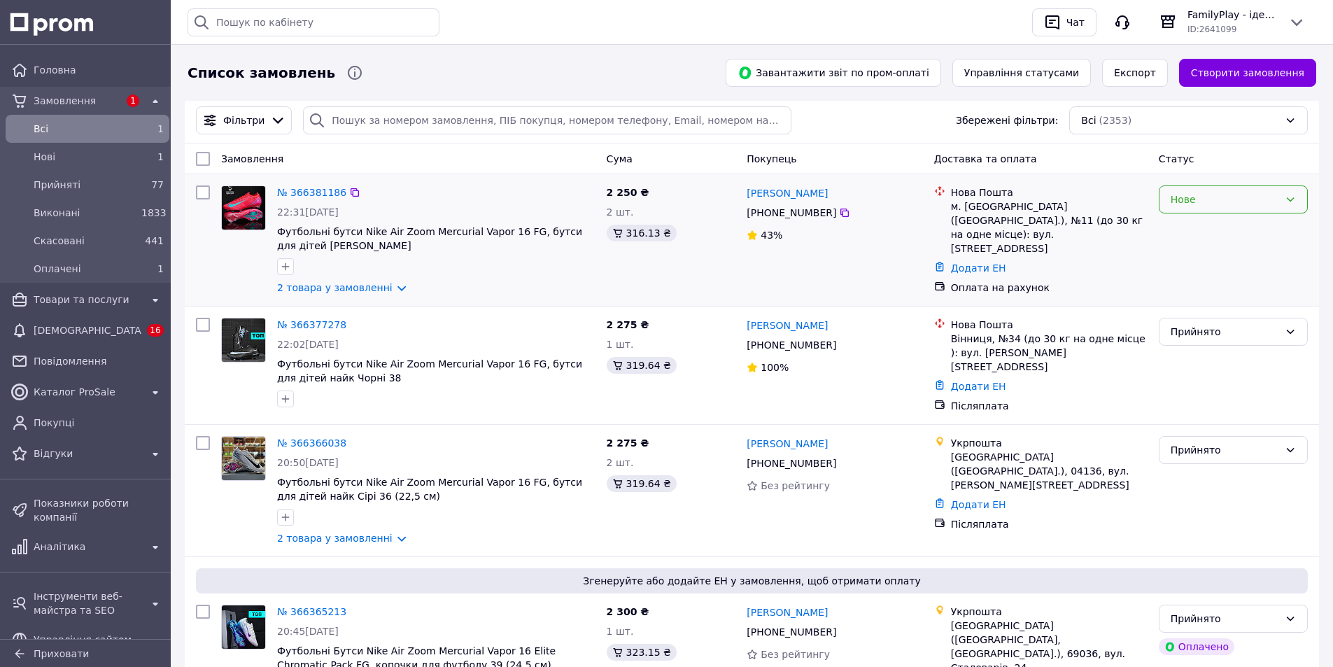
click at [1215, 196] on div "Нове" at bounding box center [1224, 199] width 108 height 15
click at [1194, 226] on li "Прийнято" at bounding box center [1233, 230] width 148 height 25
click at [324, 192] on link "№ 366381186" at bounding box center [311, 192] width 69 height 11
